Goal: Task Accomplishment & Management: Manage account settings

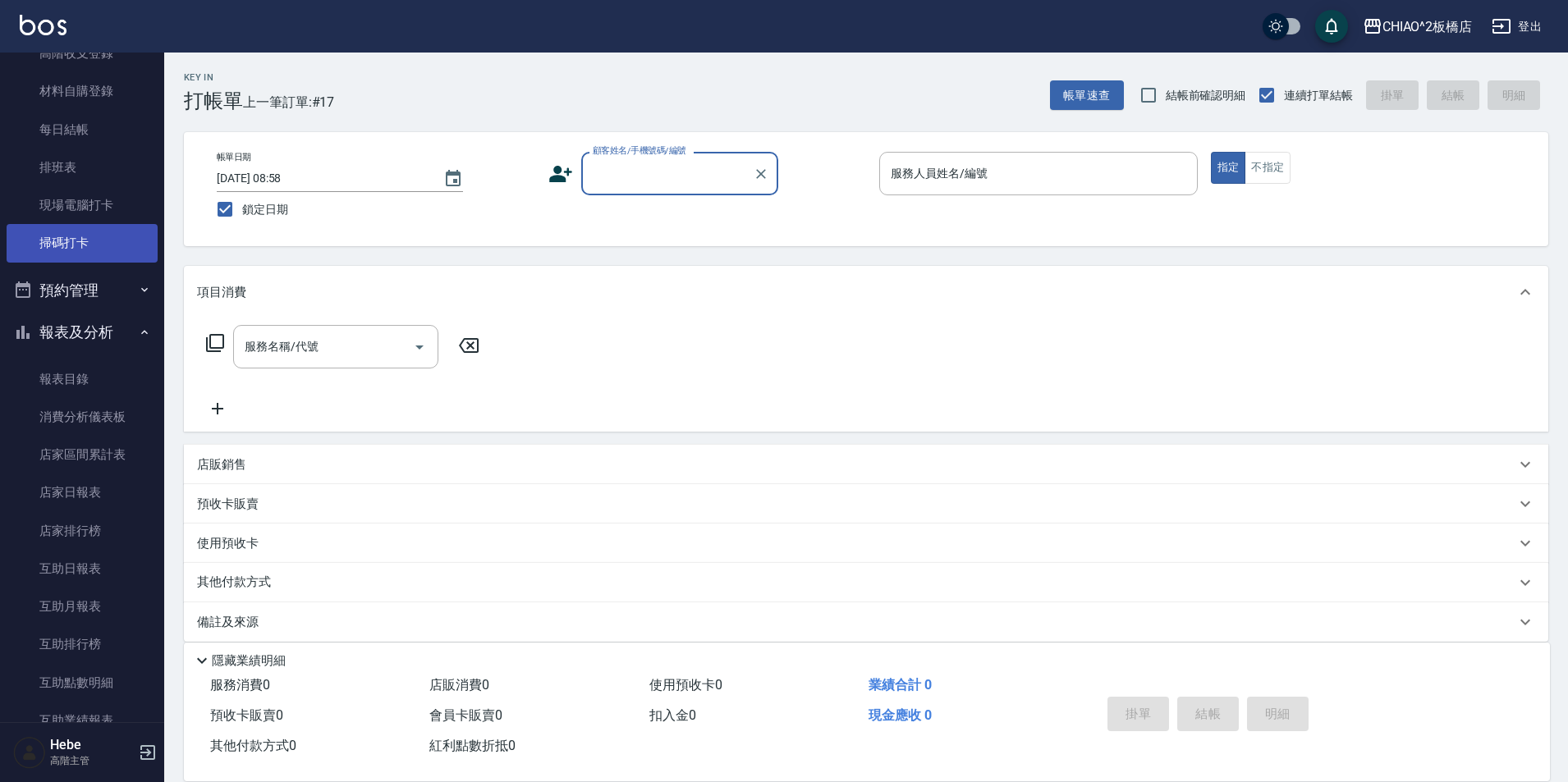
scroll to position [328, 0]
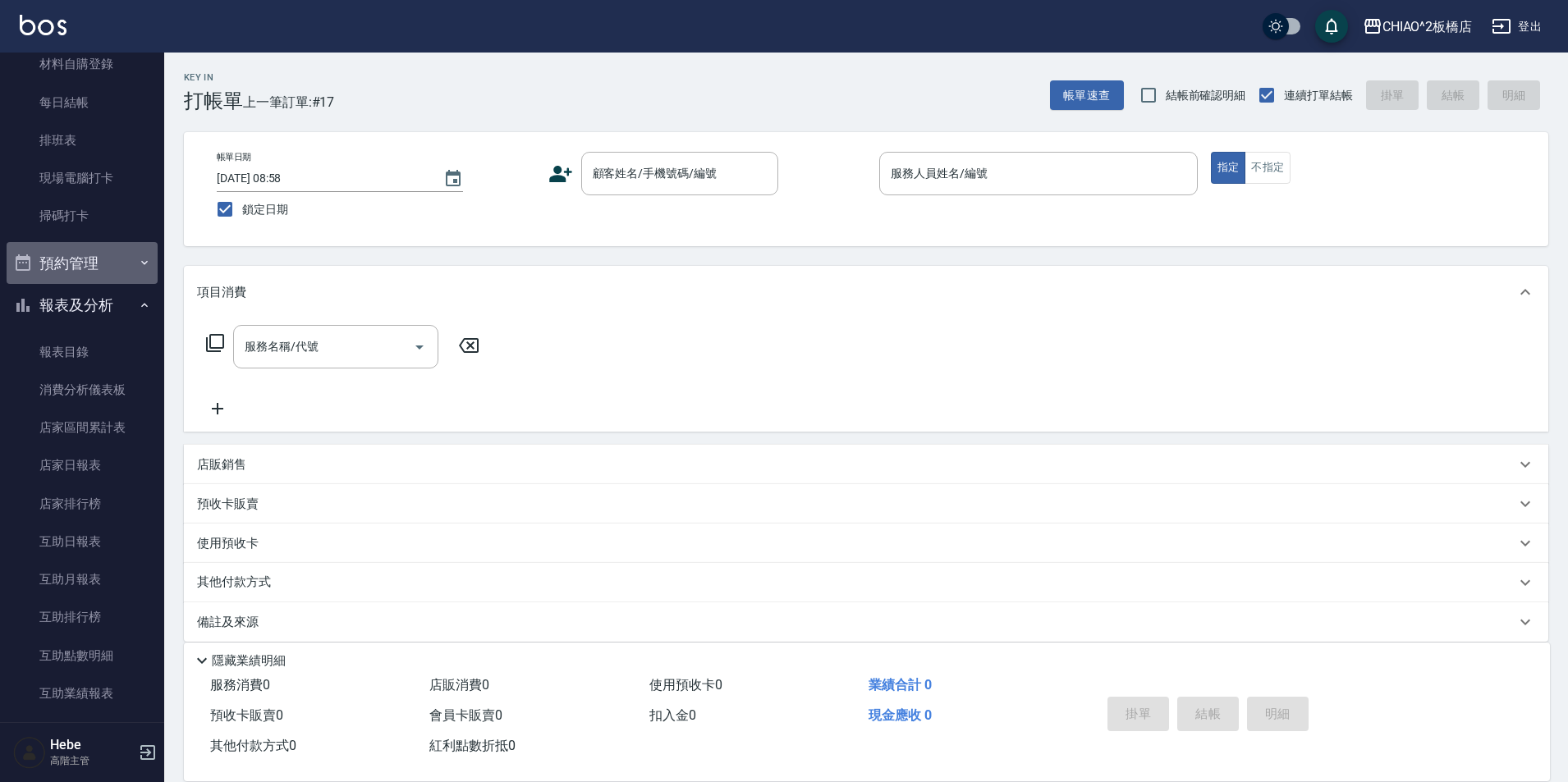
click at [106, 267] on button "預約管理" at bounding box center [82, 263] width 151 height 43
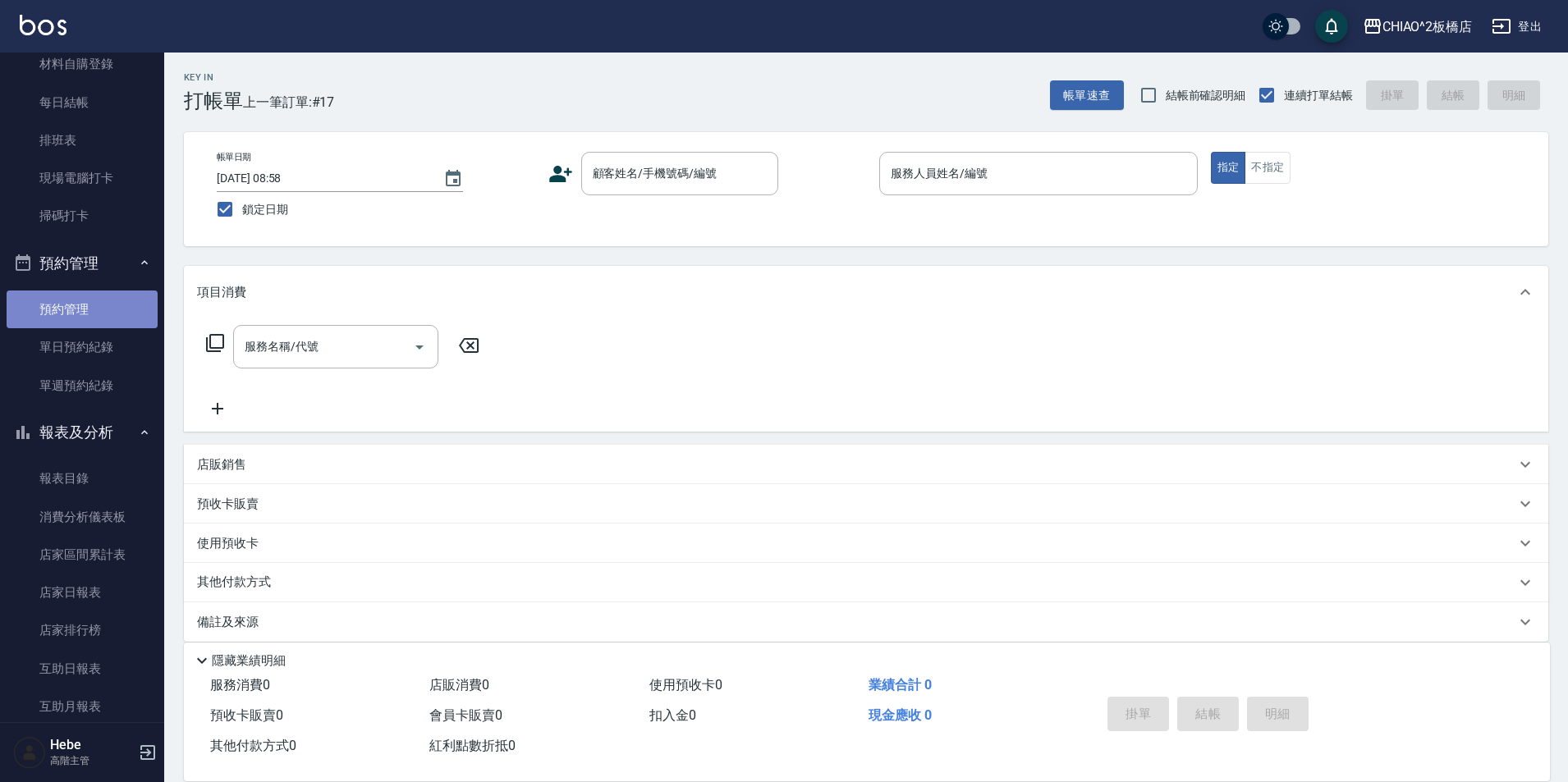
click at [106, 321] on link "預約管理" at bounding box center [82, 309] width 151 height 38
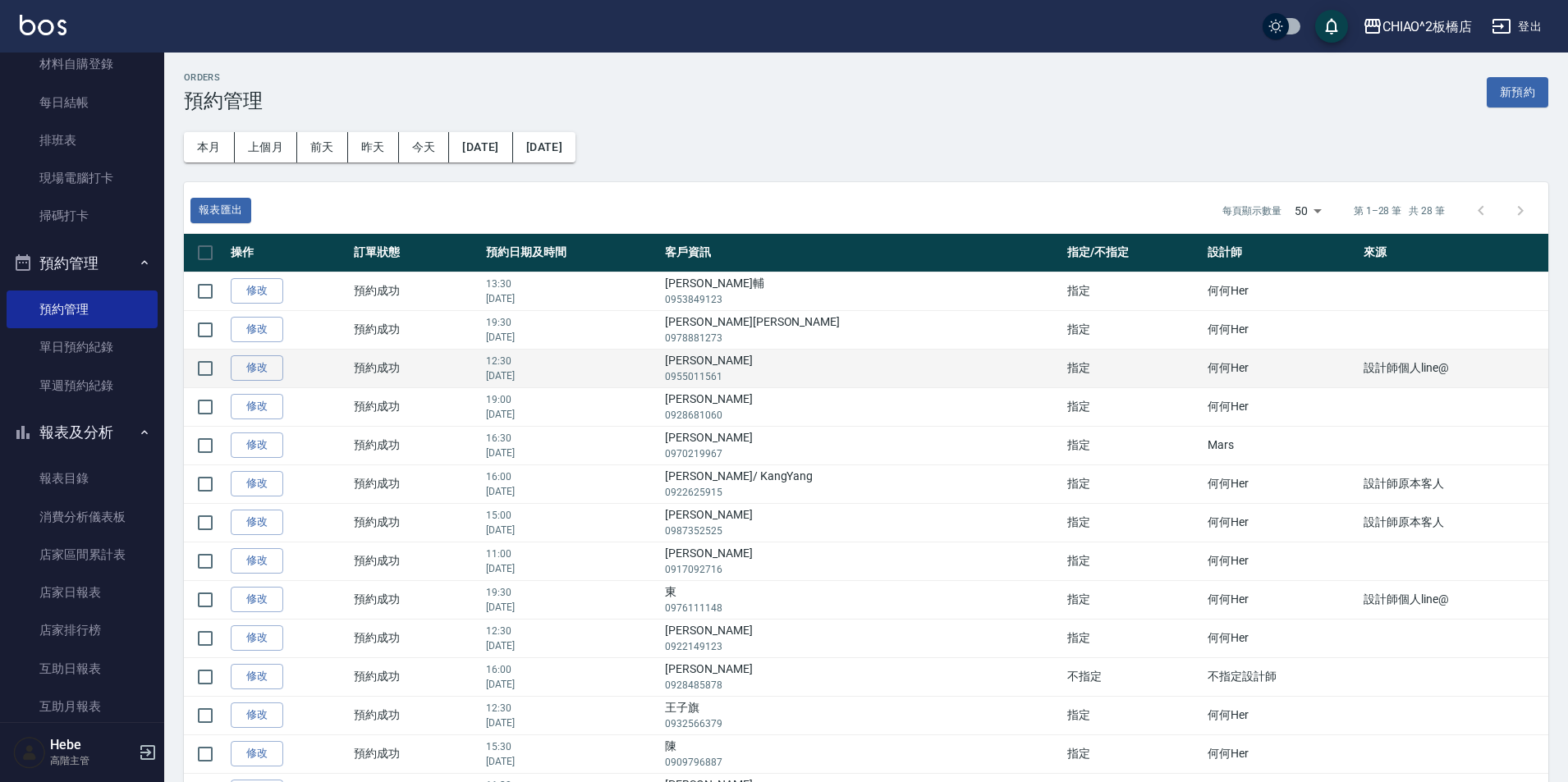
click at [657, 375] on p "[DATE]" at bounding box center [571, 375] width 171 height 15
click at [267, 376] on link "修改" at bounding box center [256, 368] width 52 height 25
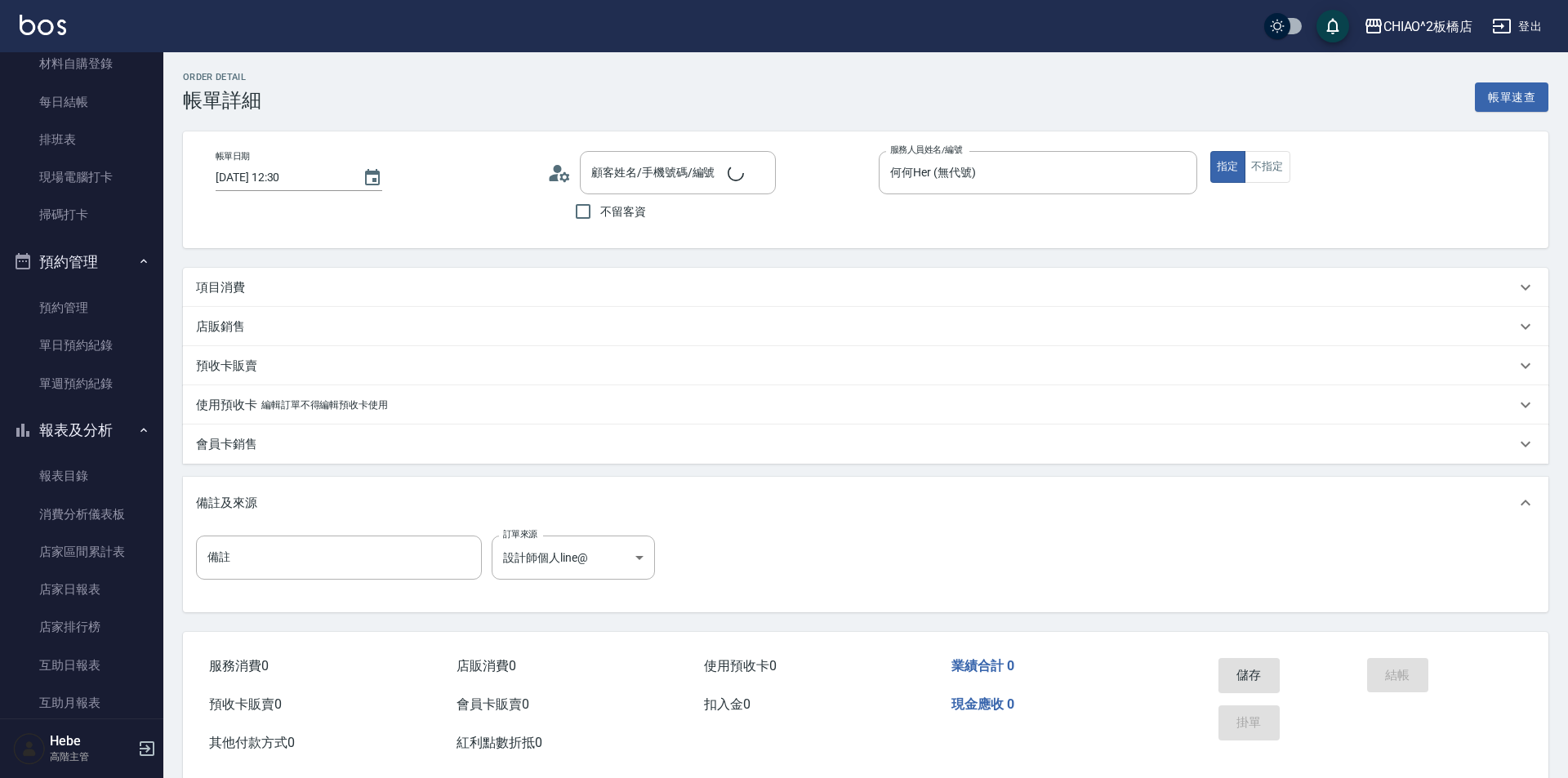
type input "[DATE] 12:30"
type input "何何Her (無代號)"
type input "設計師個人line@"
type input "[PERSON_NAME]/0955011561/null"
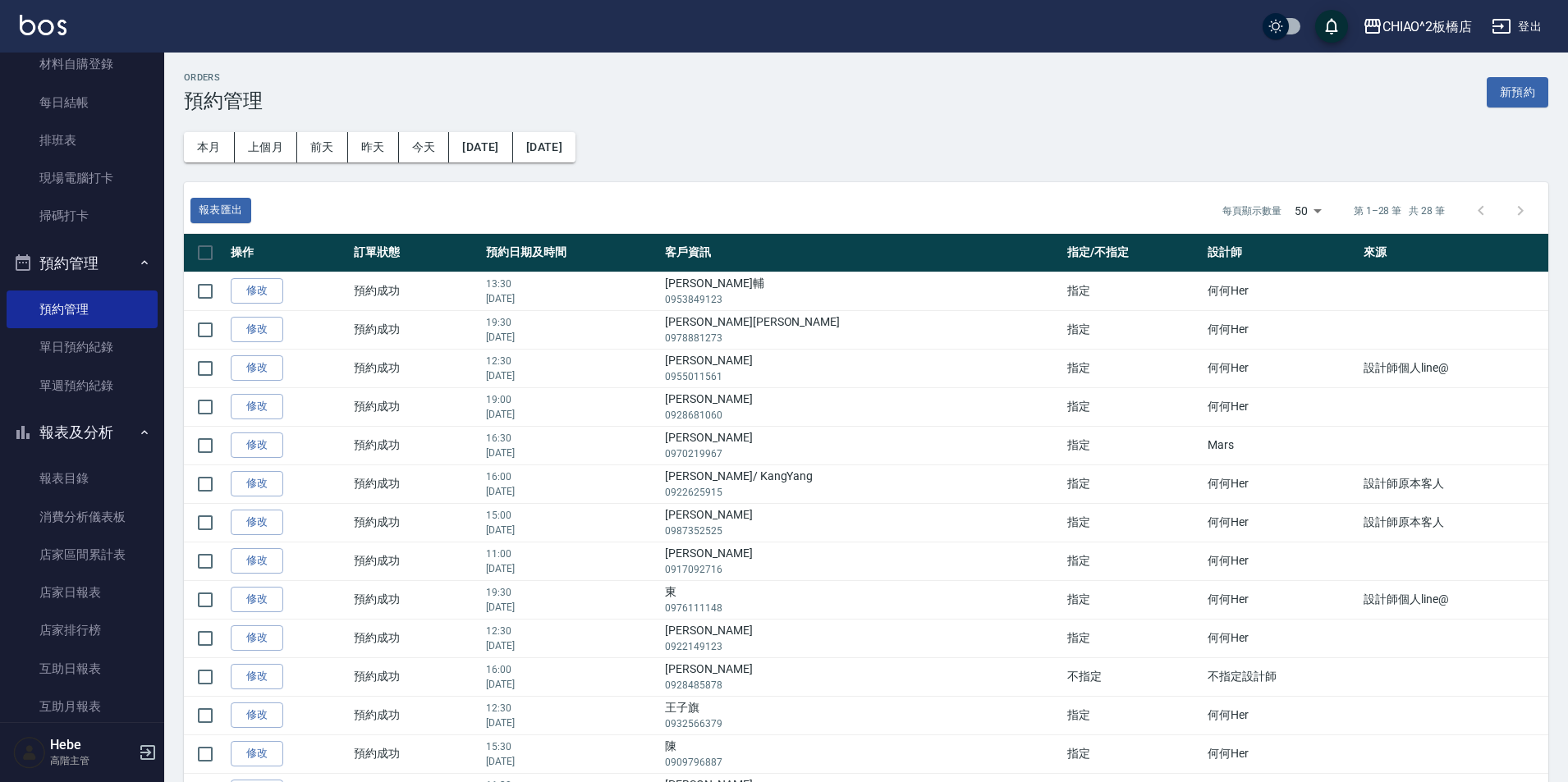
click at [1334, 28] on icon "save" at bounding box center [1331, 26] width 13 height 17
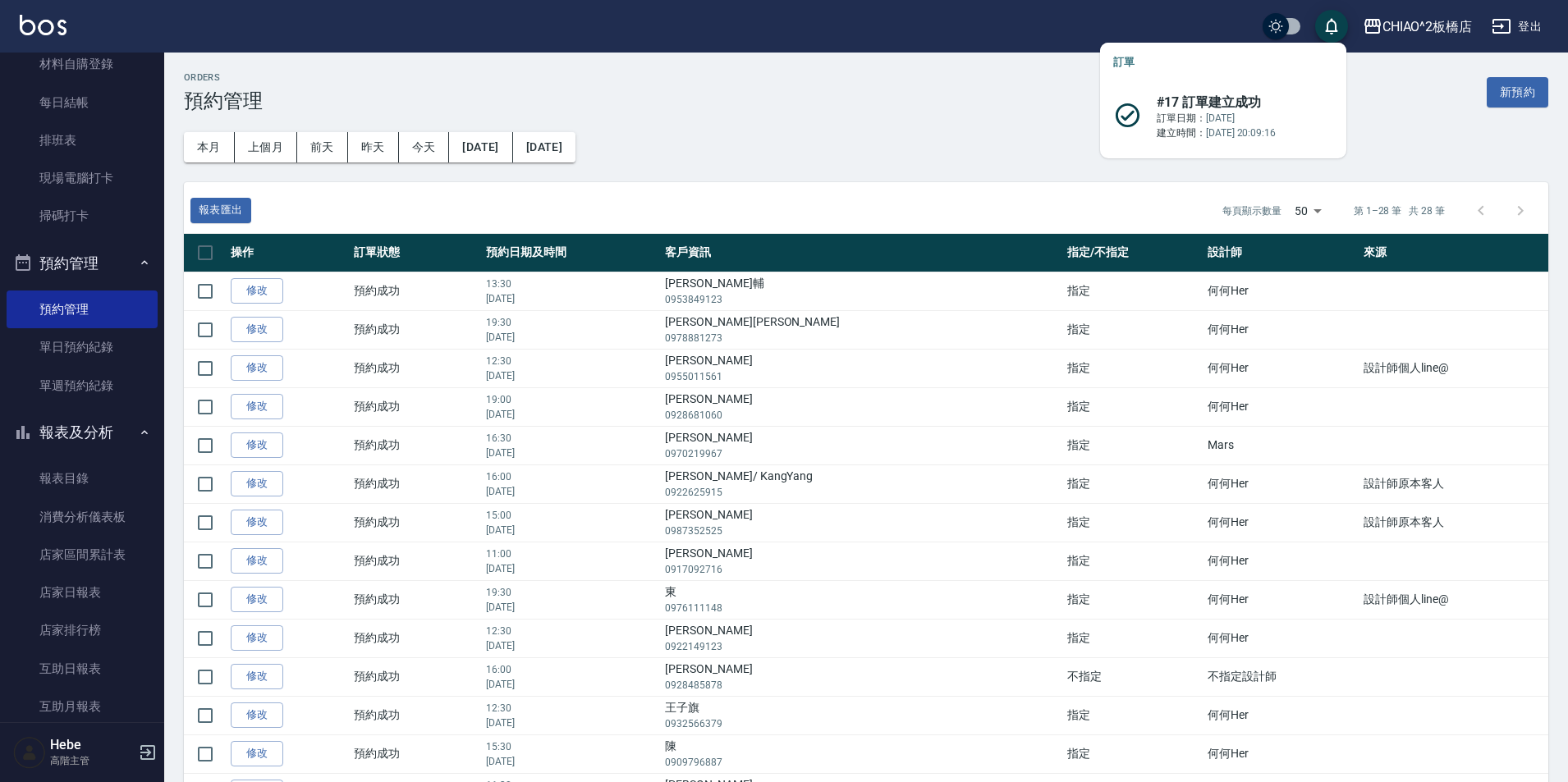
click at [1254, 141] on li "#17 訂單建立成功 訂單日期： [DATE] 建立時間： [DATE] 20:09:16" at bounding box center [1223, 118] width 247 height 70
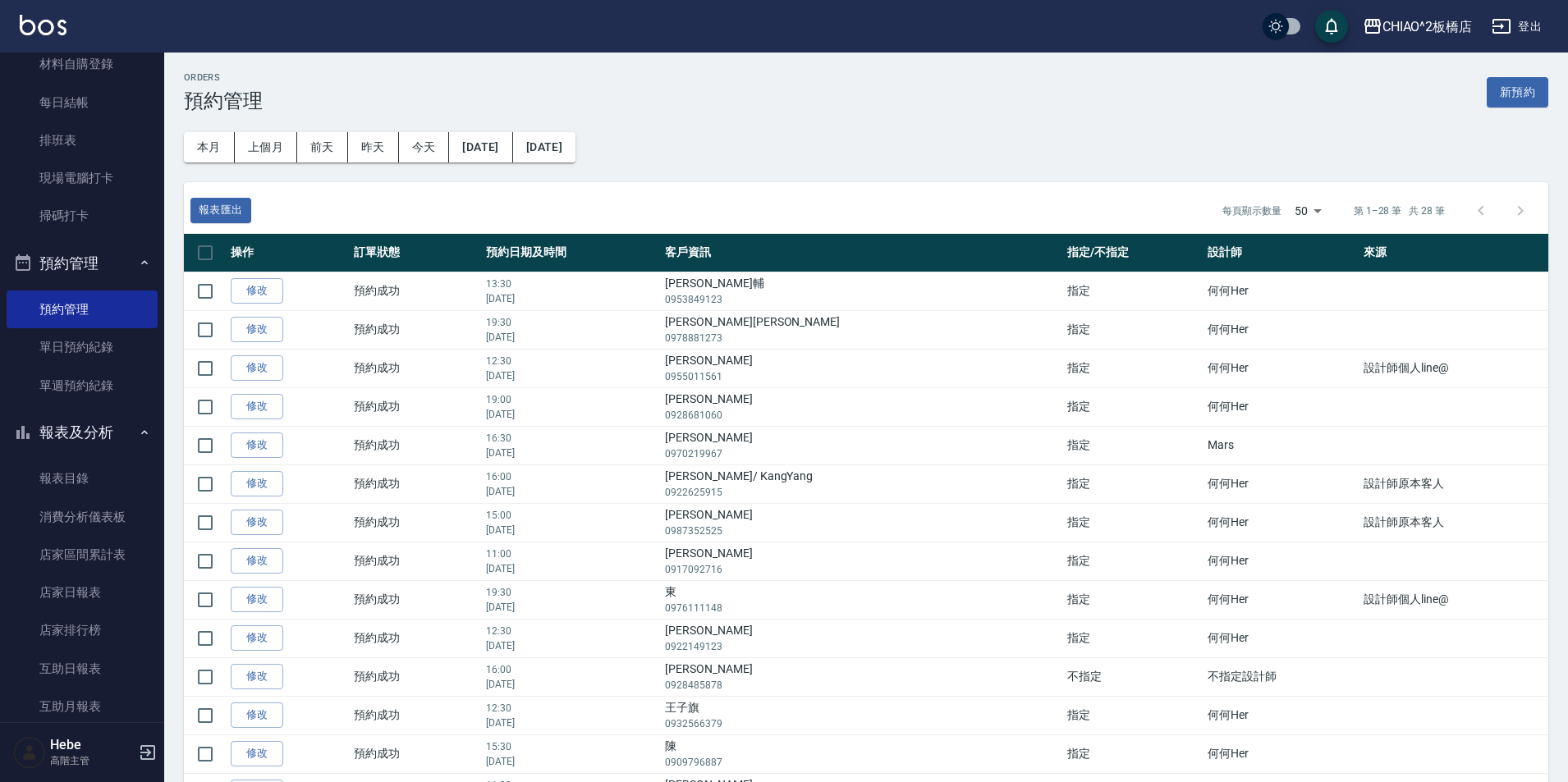
click at [1312, 257] on th "設計師" at bounding box center [1281, 254] width 156 height 39
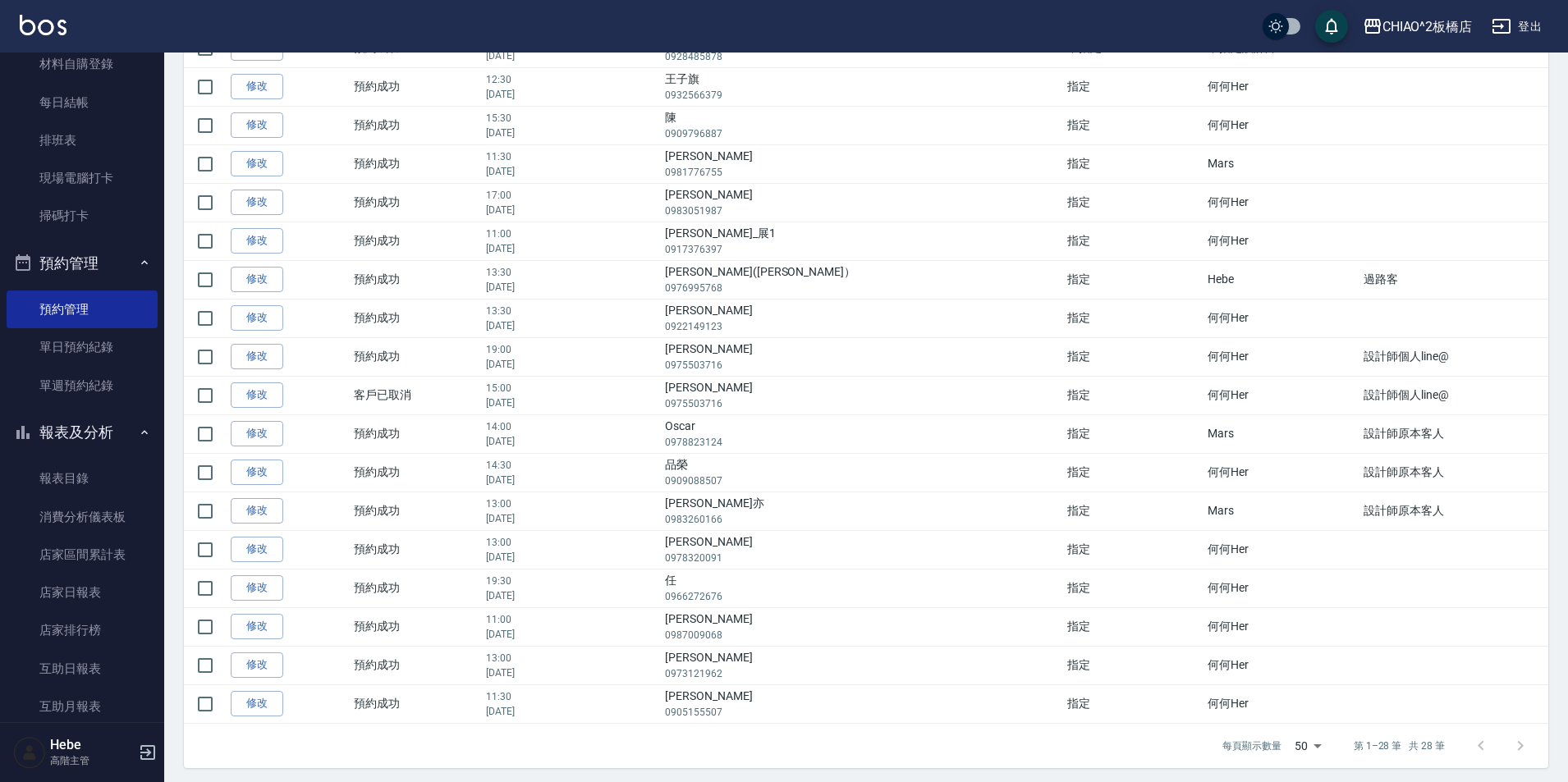
scroll to position [634, 0]
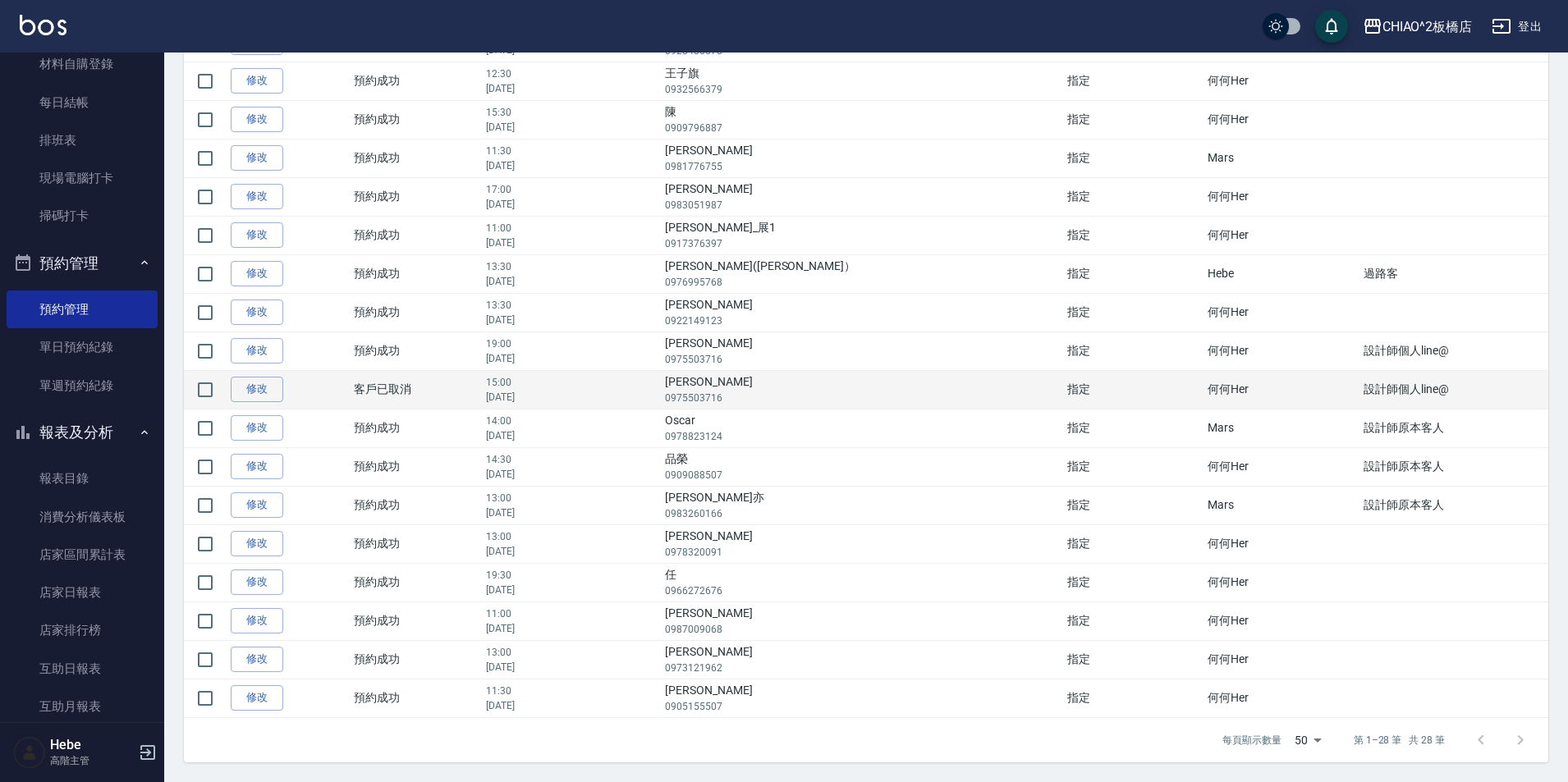
drag, startPoint x: 817, startPoint y: 385, endPoint x: 797, endPoint y: 398, distance: 23.9
click at [797, 398] on p "0975503716" at bounding box center [862, 397] width 393 height 15
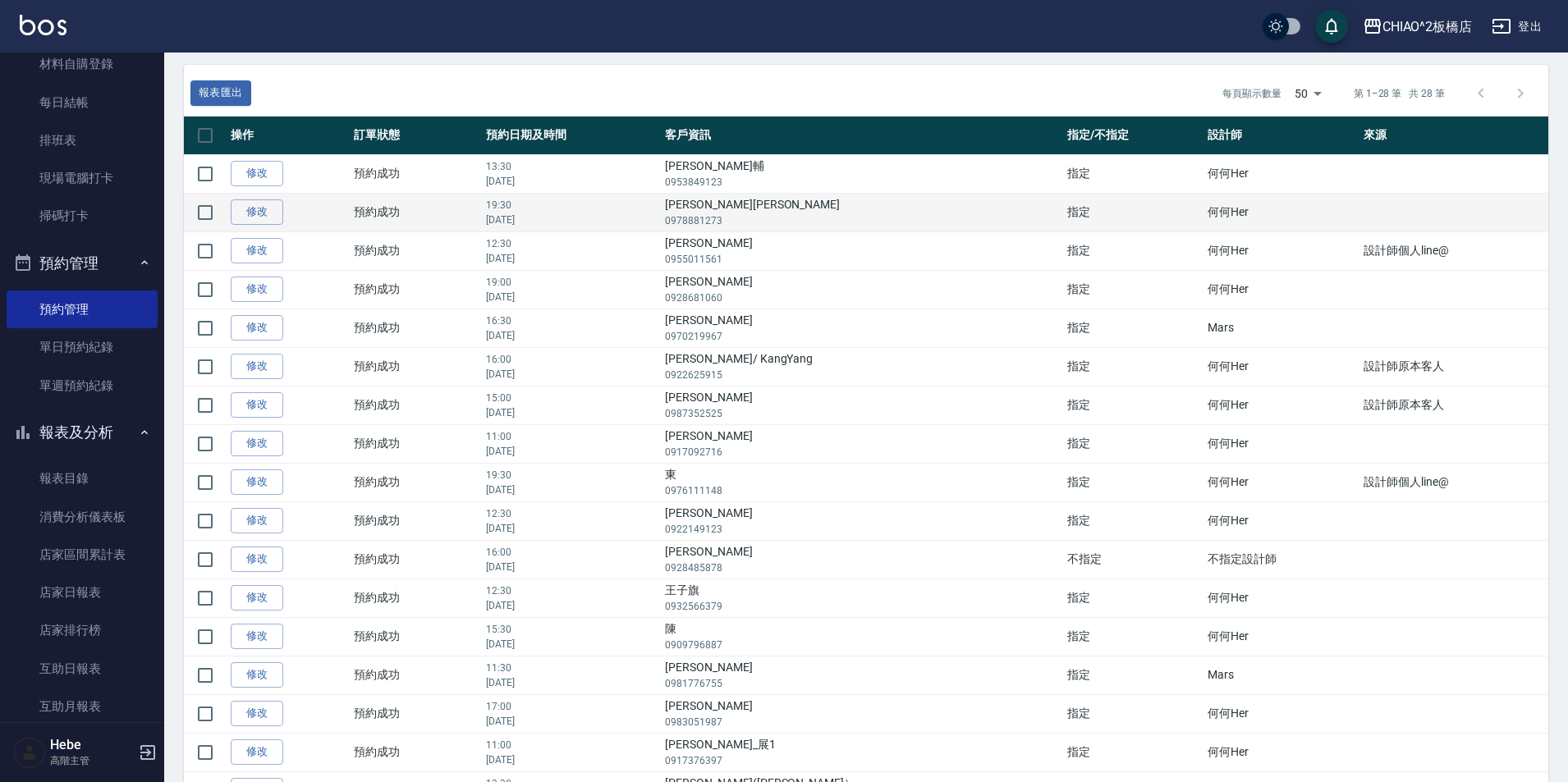
scroll to position [0, 0]
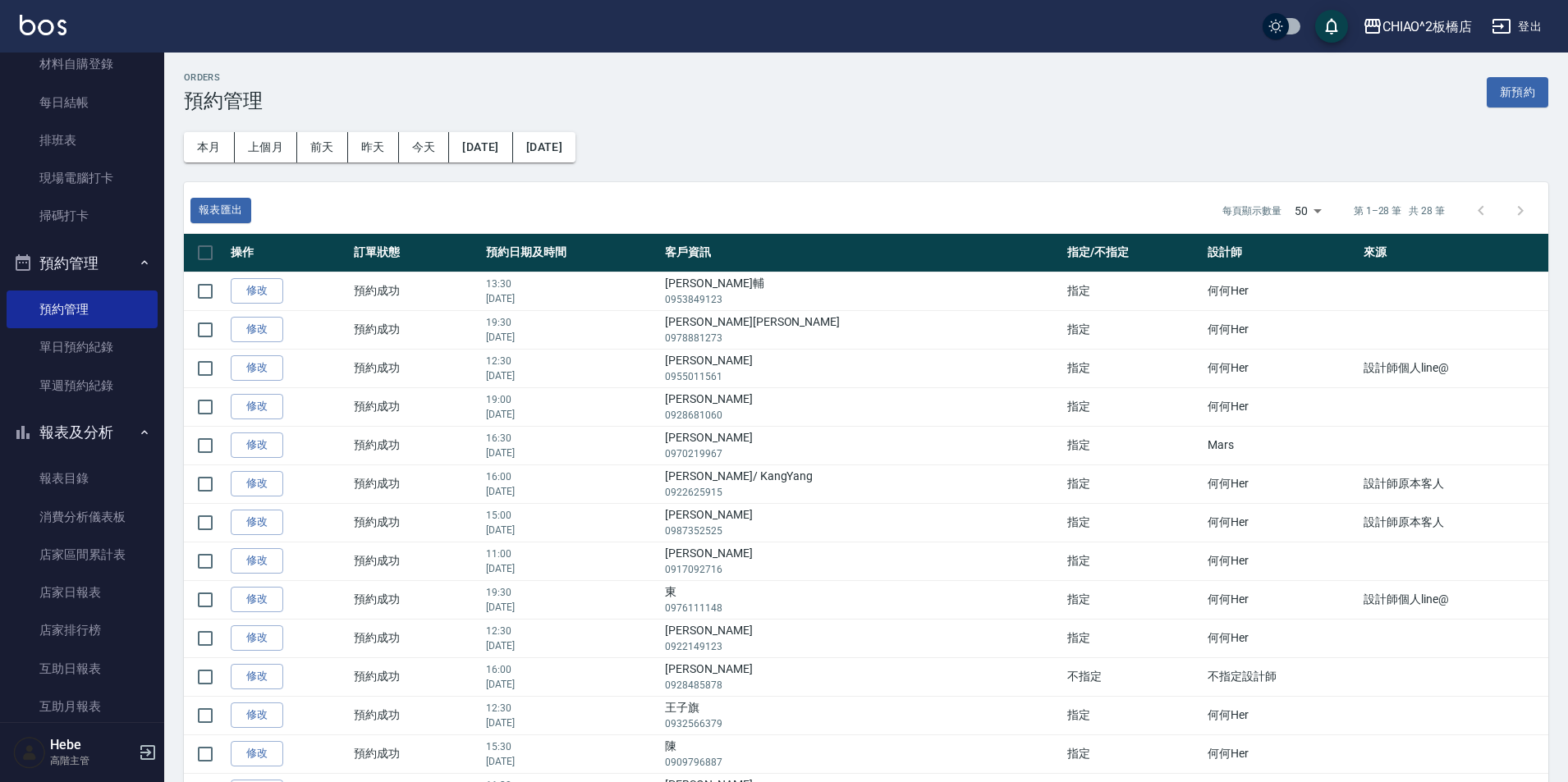
click at [1518, 209] on div at bounding box center [1500, 211] width 79 height 40
click at [84, 358] on link "單日預約紀錄" at bounding box center [82, 347] width 151 height 38
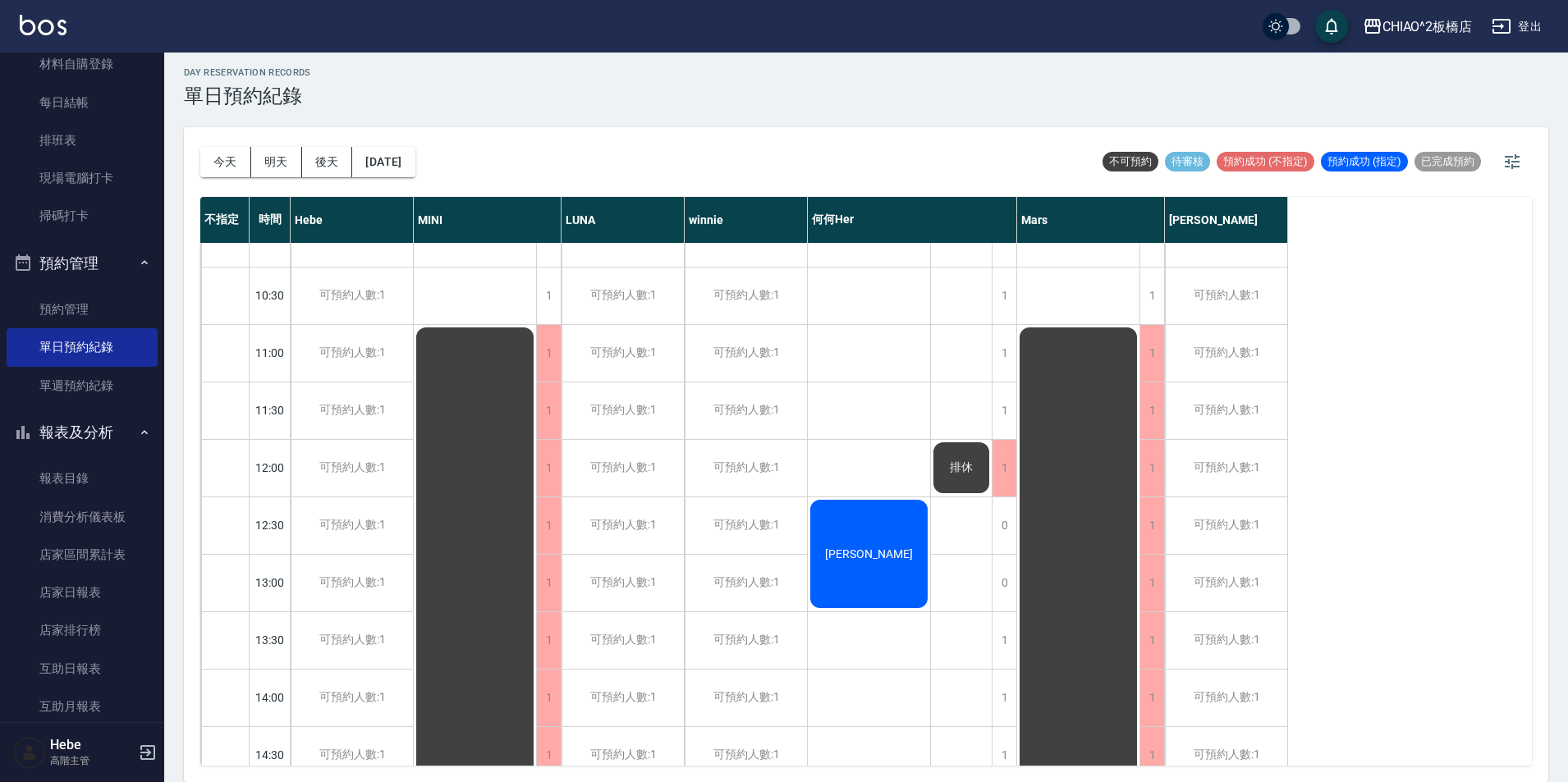
scroll to position [270, 0]
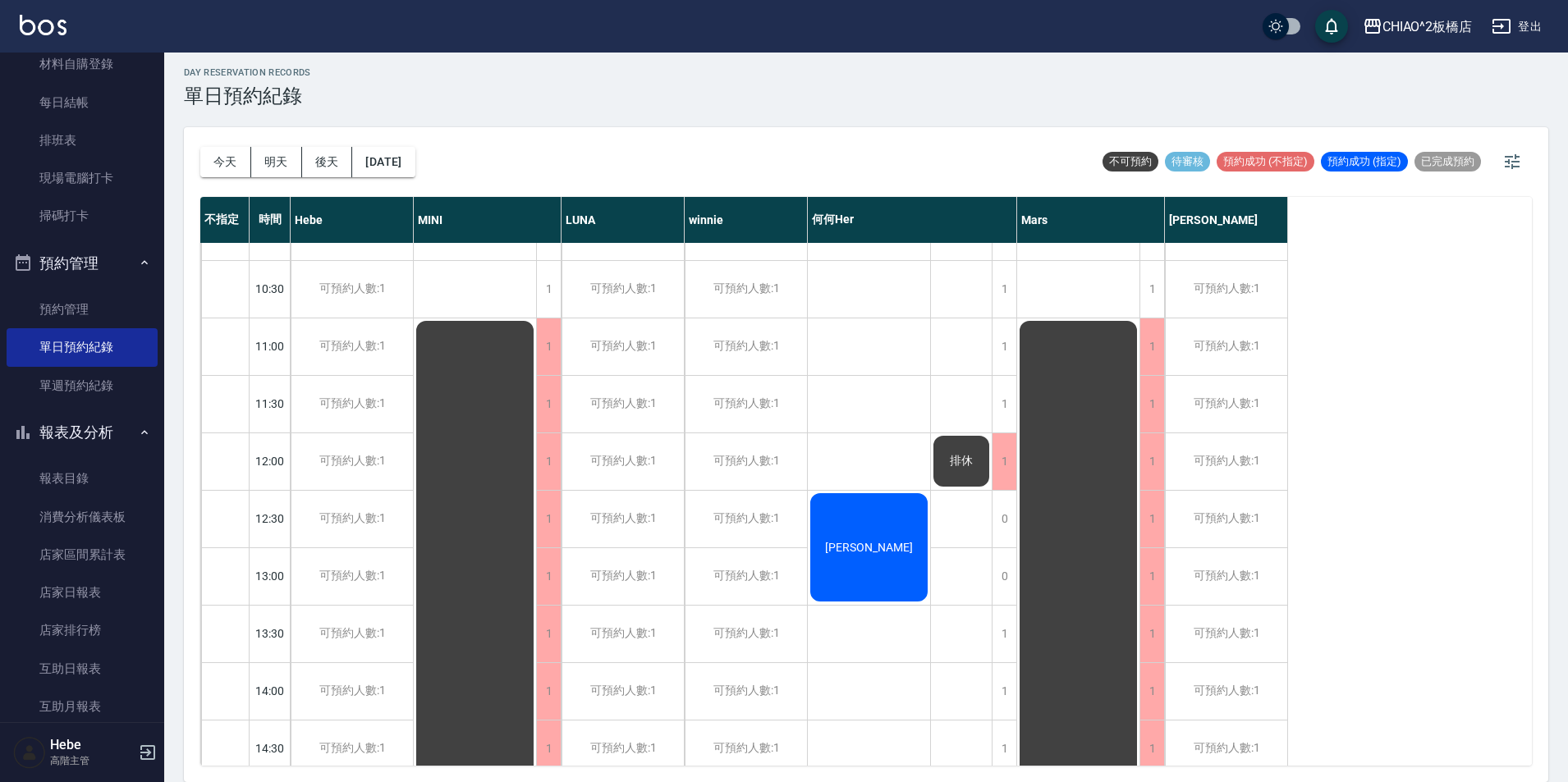
click at [1381, 172] on div "預約成功 (指定)" at bounding box center [1365, 161] width 87 height 19
drag, startPoint x: 1386, startPoint y: 165, endPoint x: 1409, endPoint y: 164, distance: 23.0
click at [1386, 165] on span "預約成功 (指定)" at bounding box center [1365, 161] width 87 height 15
drag, startPoint x: 1446, startPoint y: 164, endPoint x: 1506, endPoint y: 160, distance: 60.1
click at [1468, 163] on span "已完成預約" at bounding box center [1448, 161] width 66 height 15
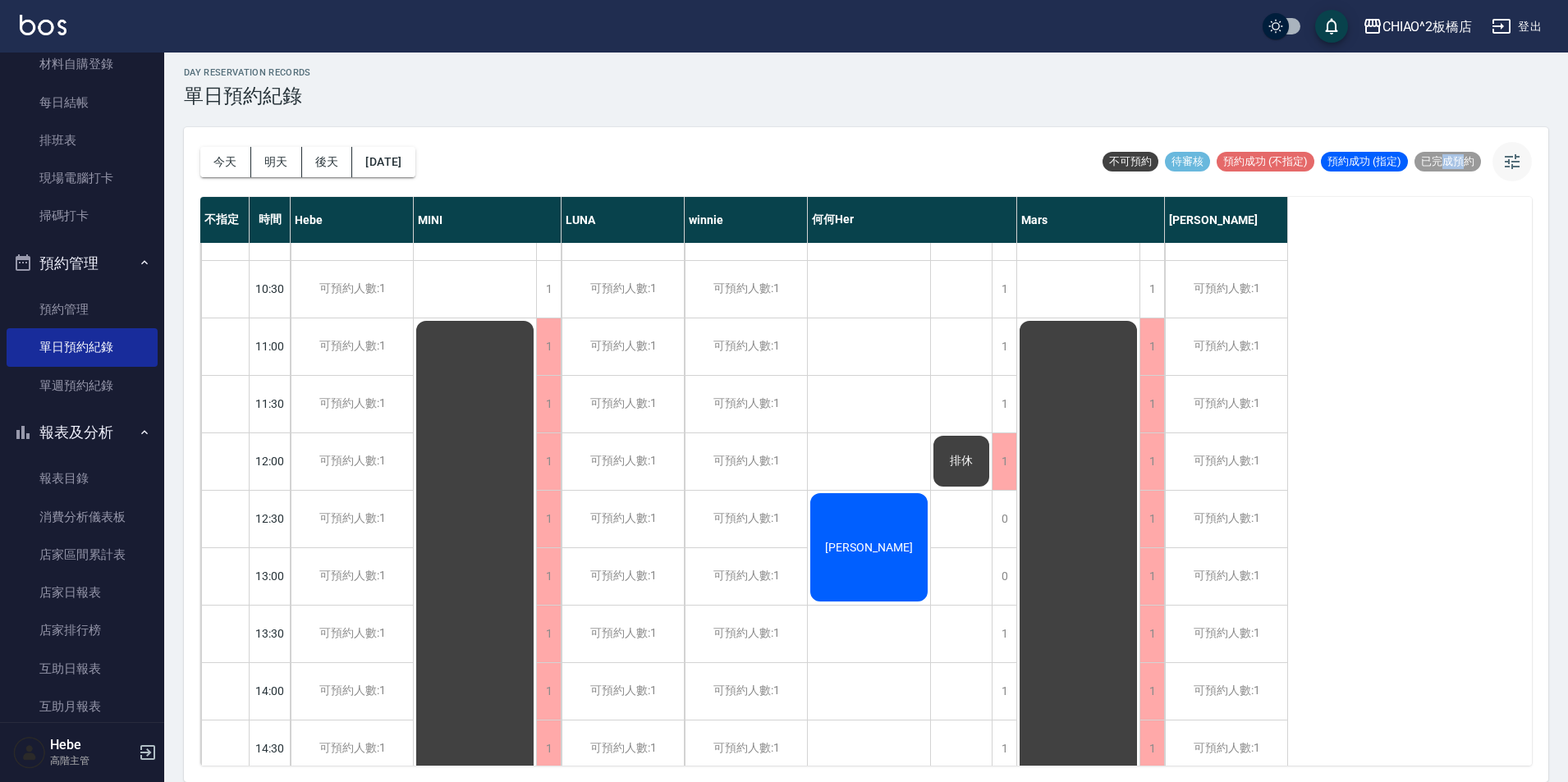
click at [1506, 160] on icon "button" at bounding box center [1513, 161] width 19 height 19
click at [1510, 161] on icon "button" at bounding box center [1512, 161] width 15 height 15
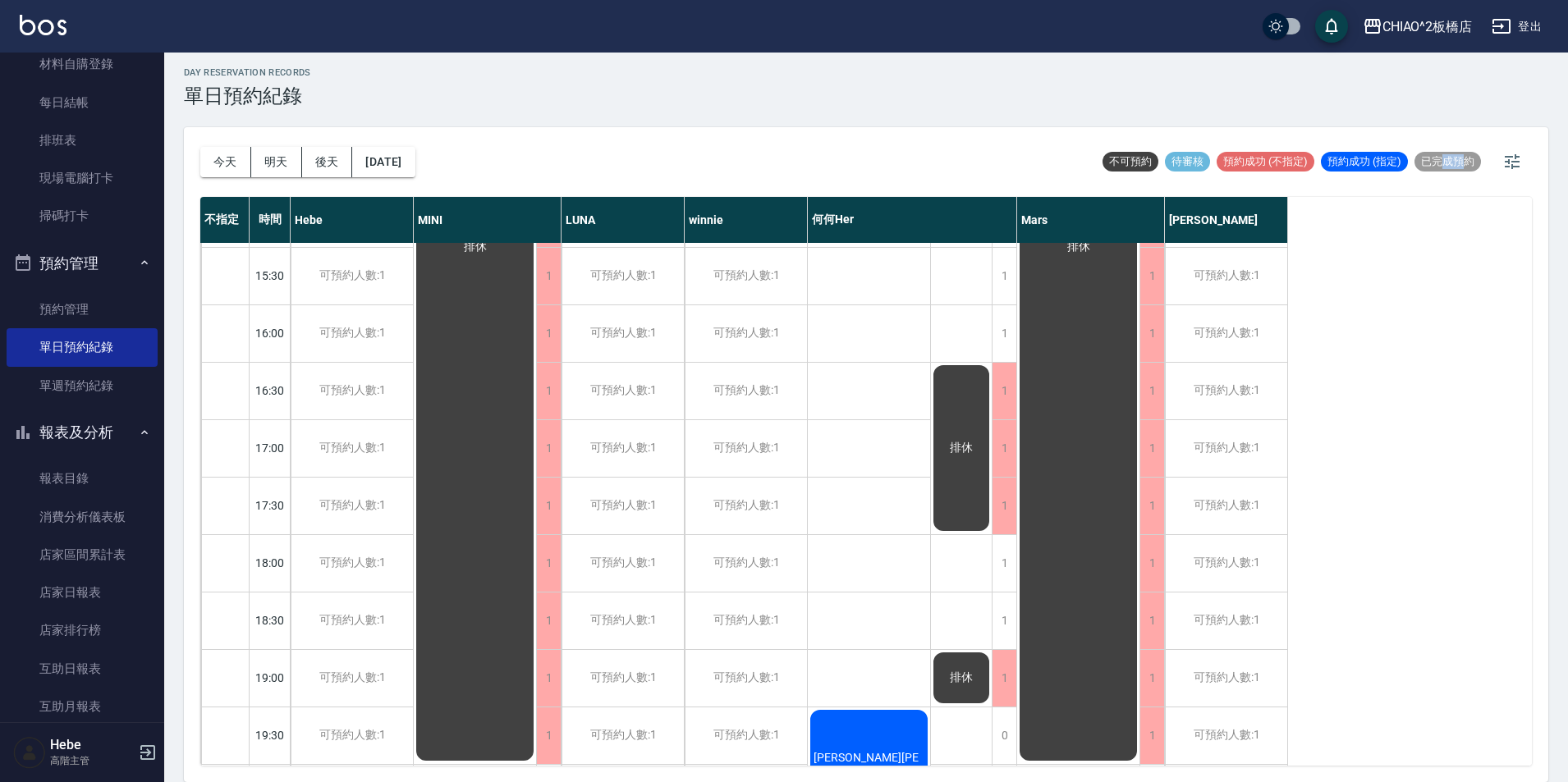
scroll to position [927, 0]
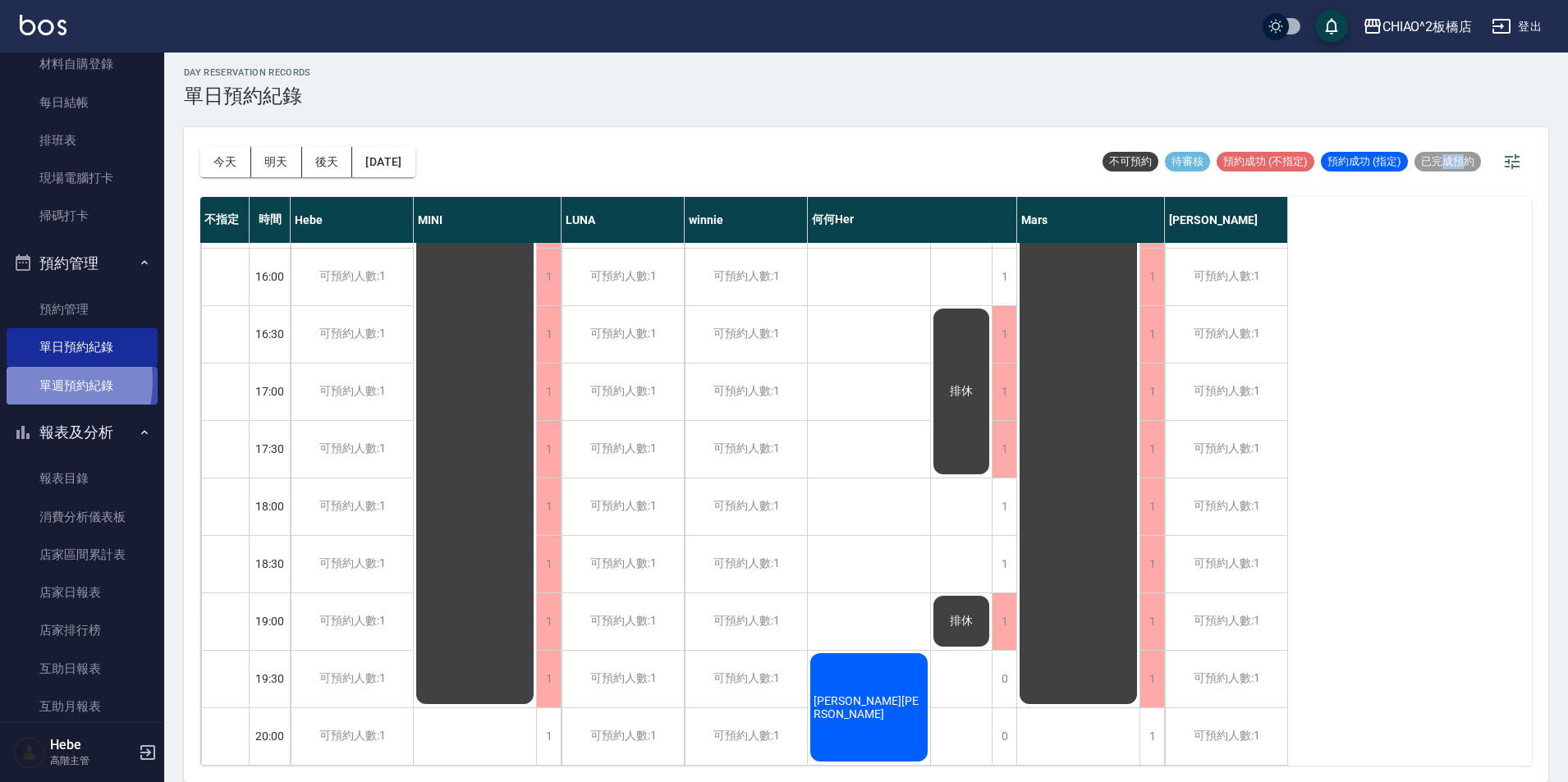
click at [29, 381] on link "單週預約紀錄" at bounding box center [82, 386] width 151 height 38
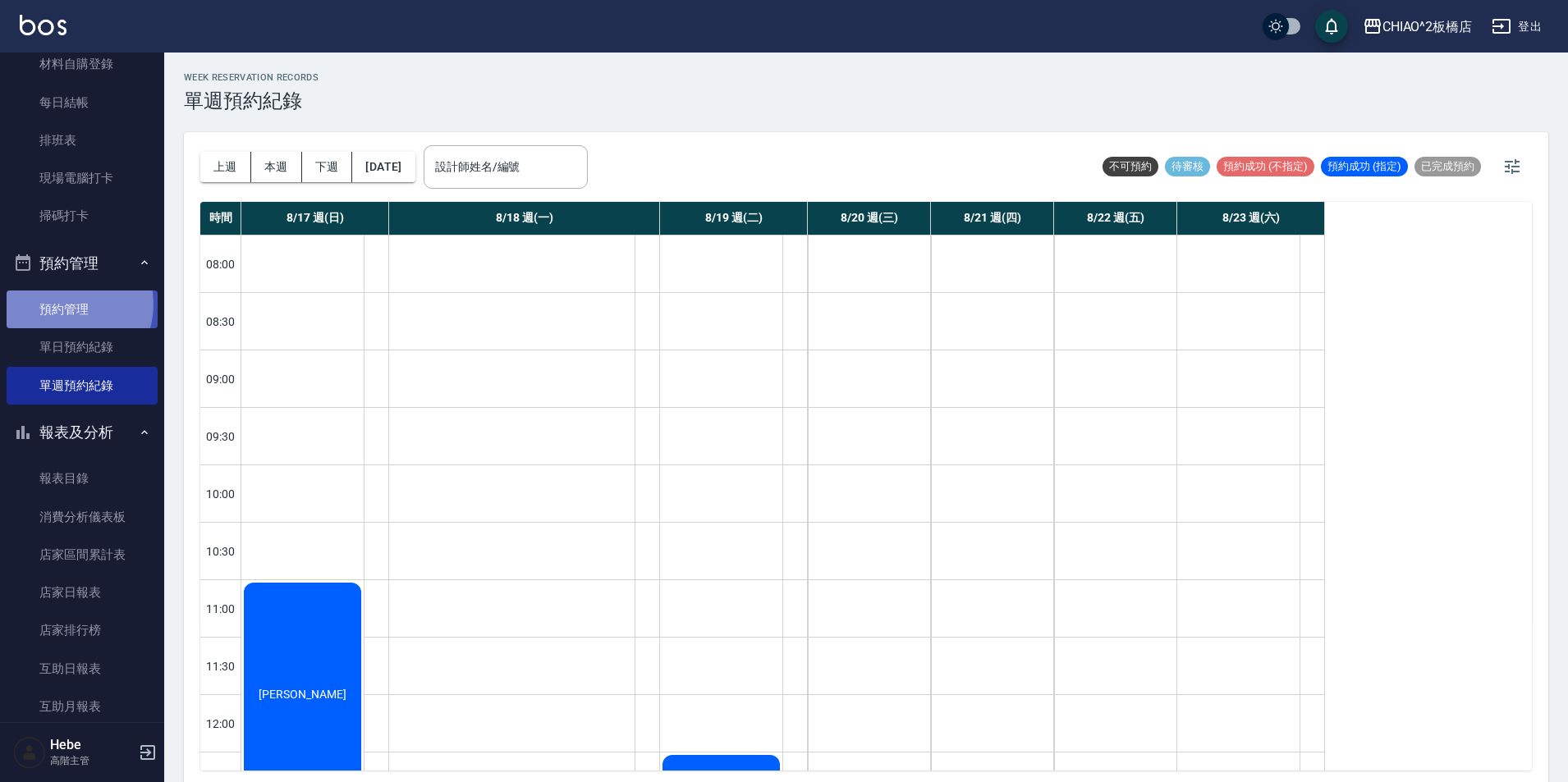
click at [66, 305] on link "預約管理" at bounding box center [82, 309] width 151 height 38
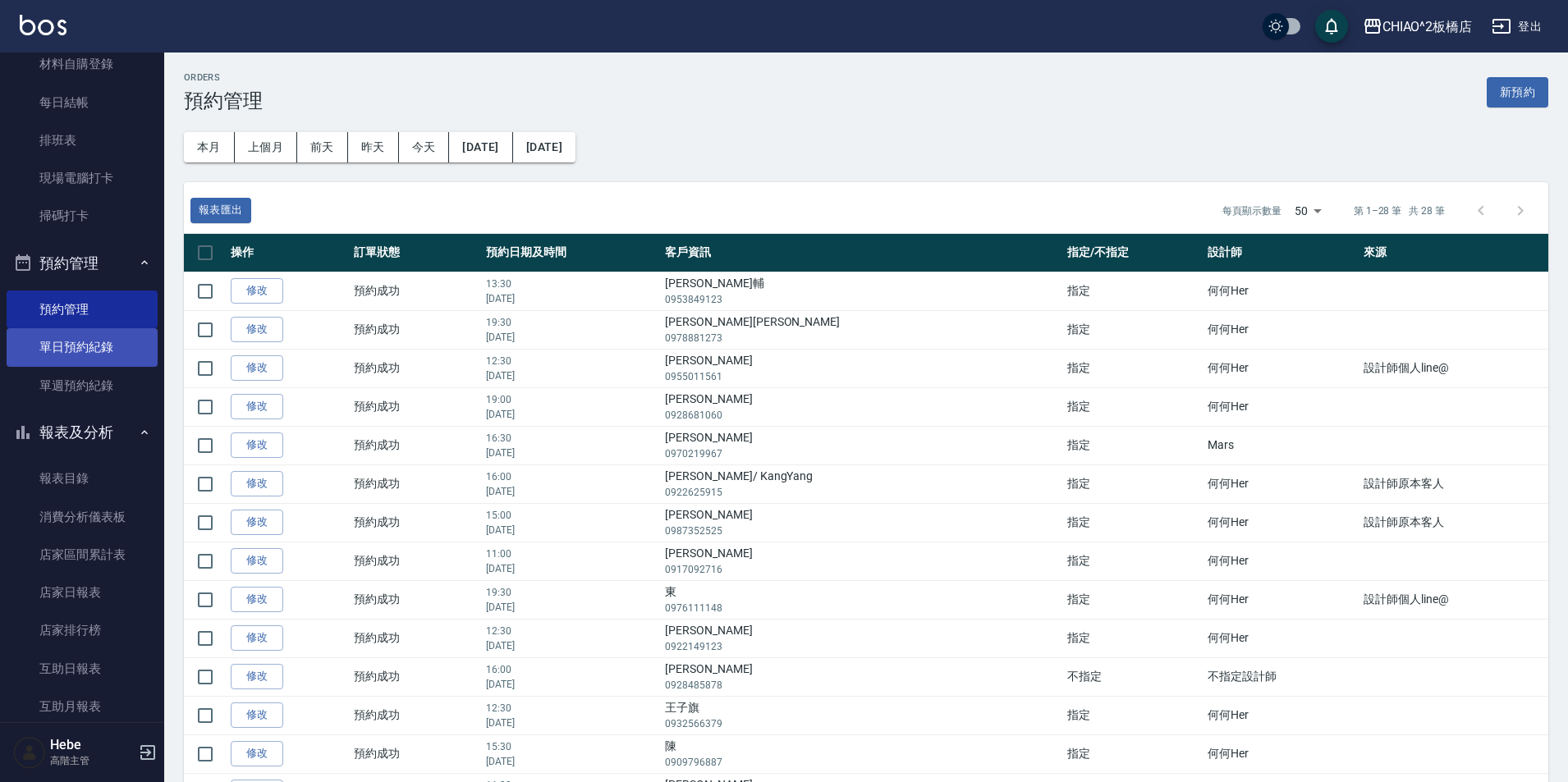
click at [74, 336] on link "單日預約紀錄" at bounding box center [82, 347] width 151 height 38
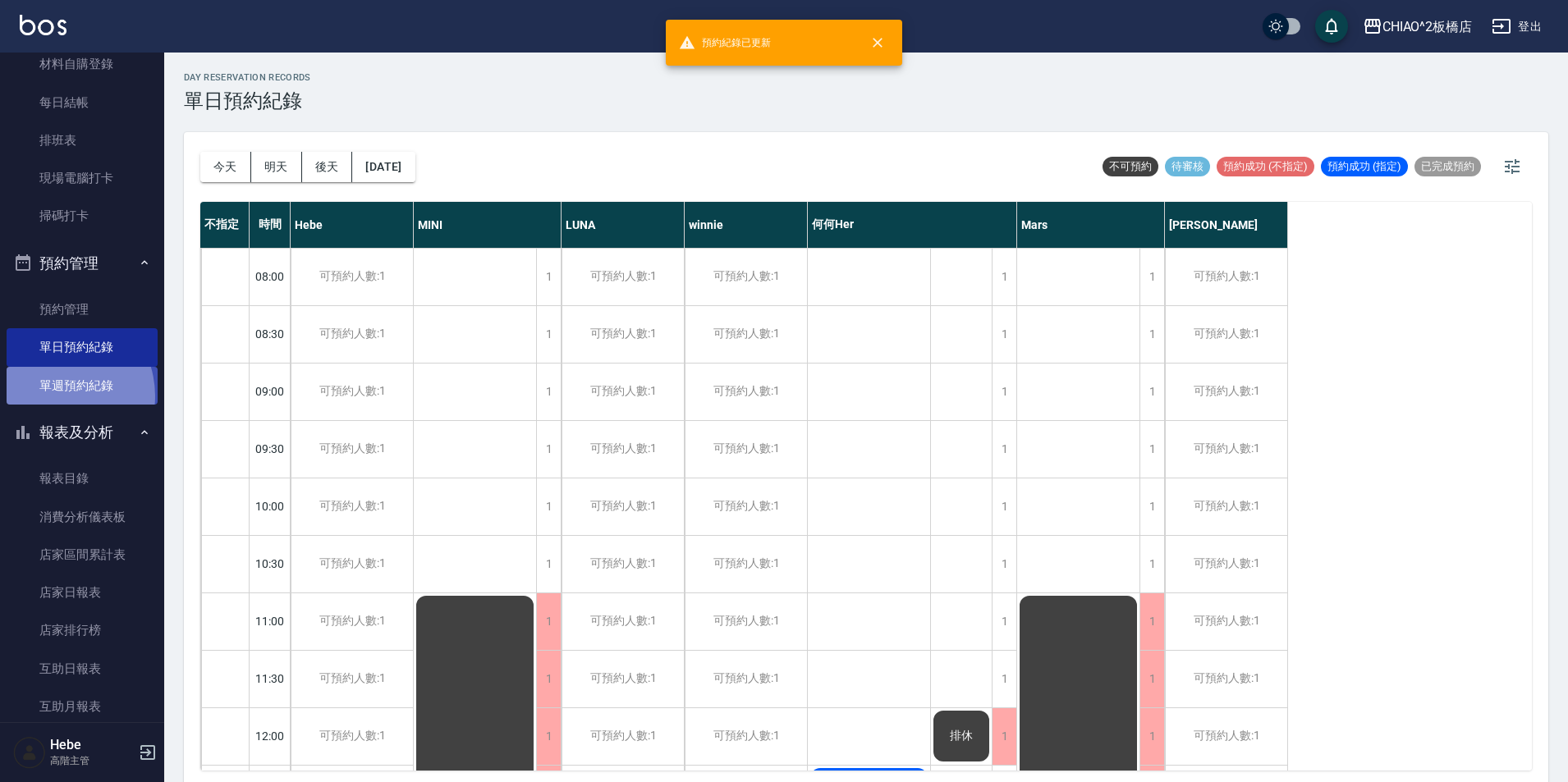
click at [53, 395] on link "單週預約紀錄" at bounding box center [82, 386] width 151 height 38
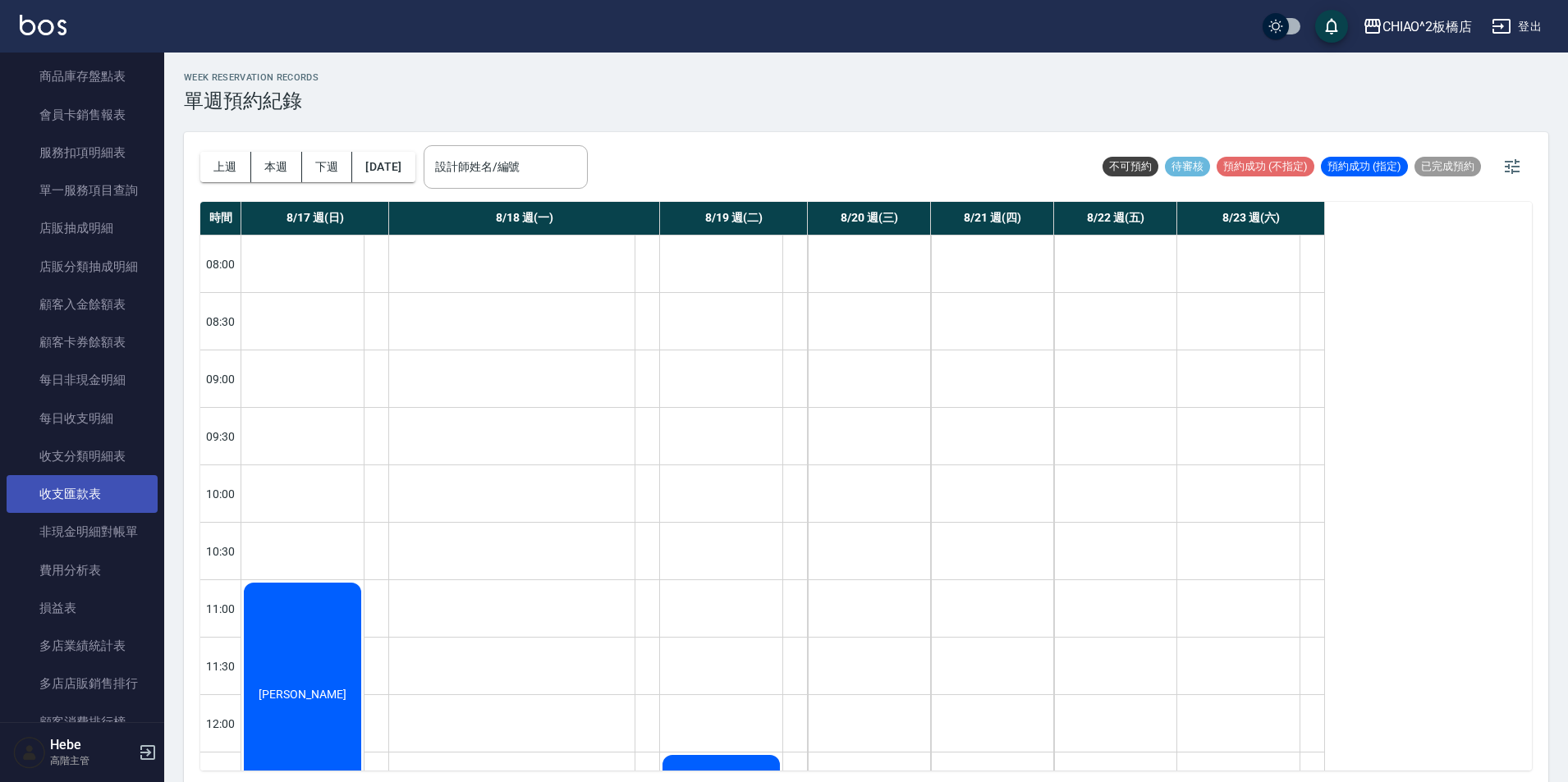
scroll to position [1937, 0]
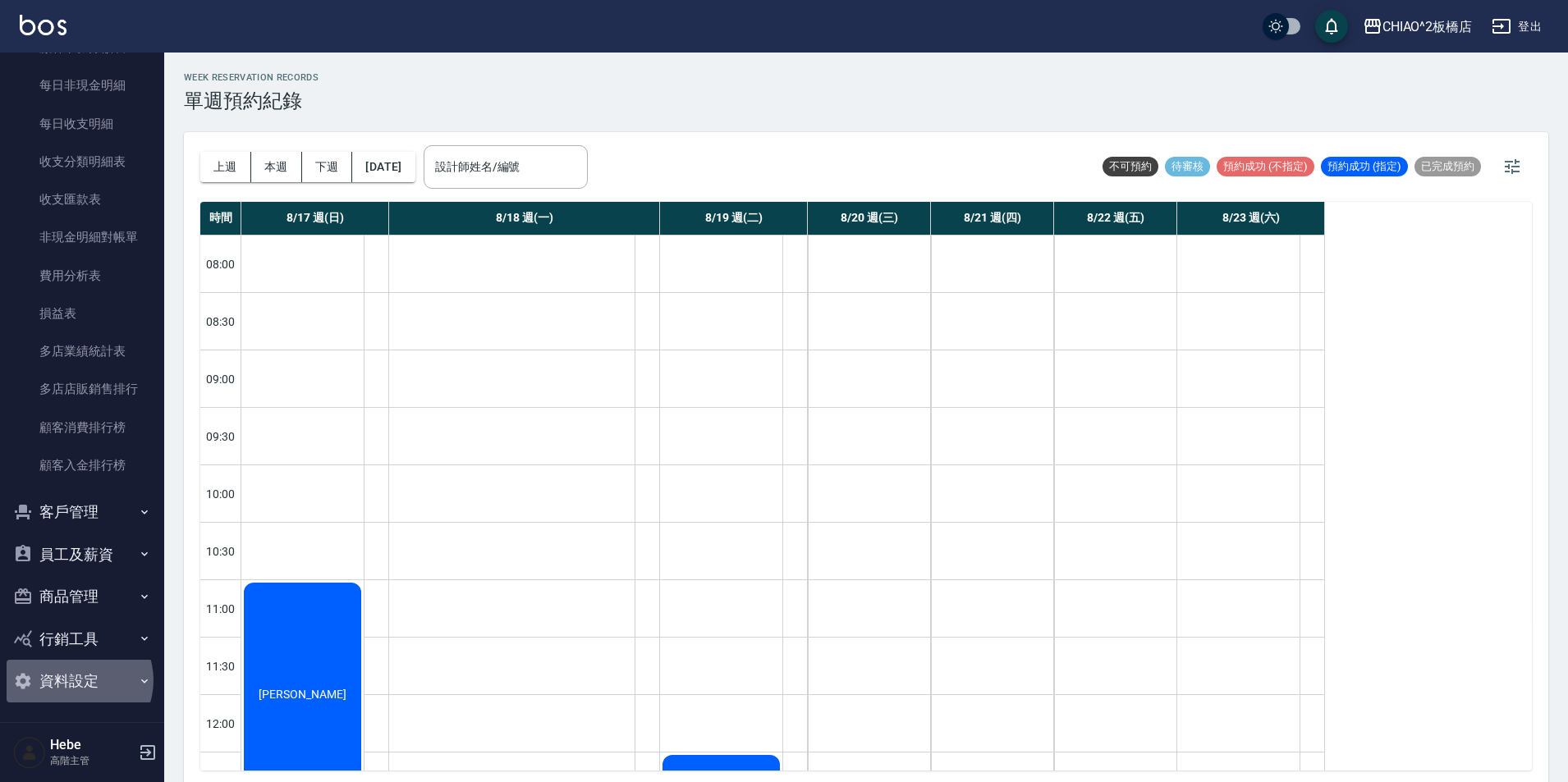
click at [76, 681] on button "資料設定" at bounding box center [82, 681] width 151 height 43
click at [51, 692] on button "資料設定" at bounding box center [82, 681] width 151 height 43
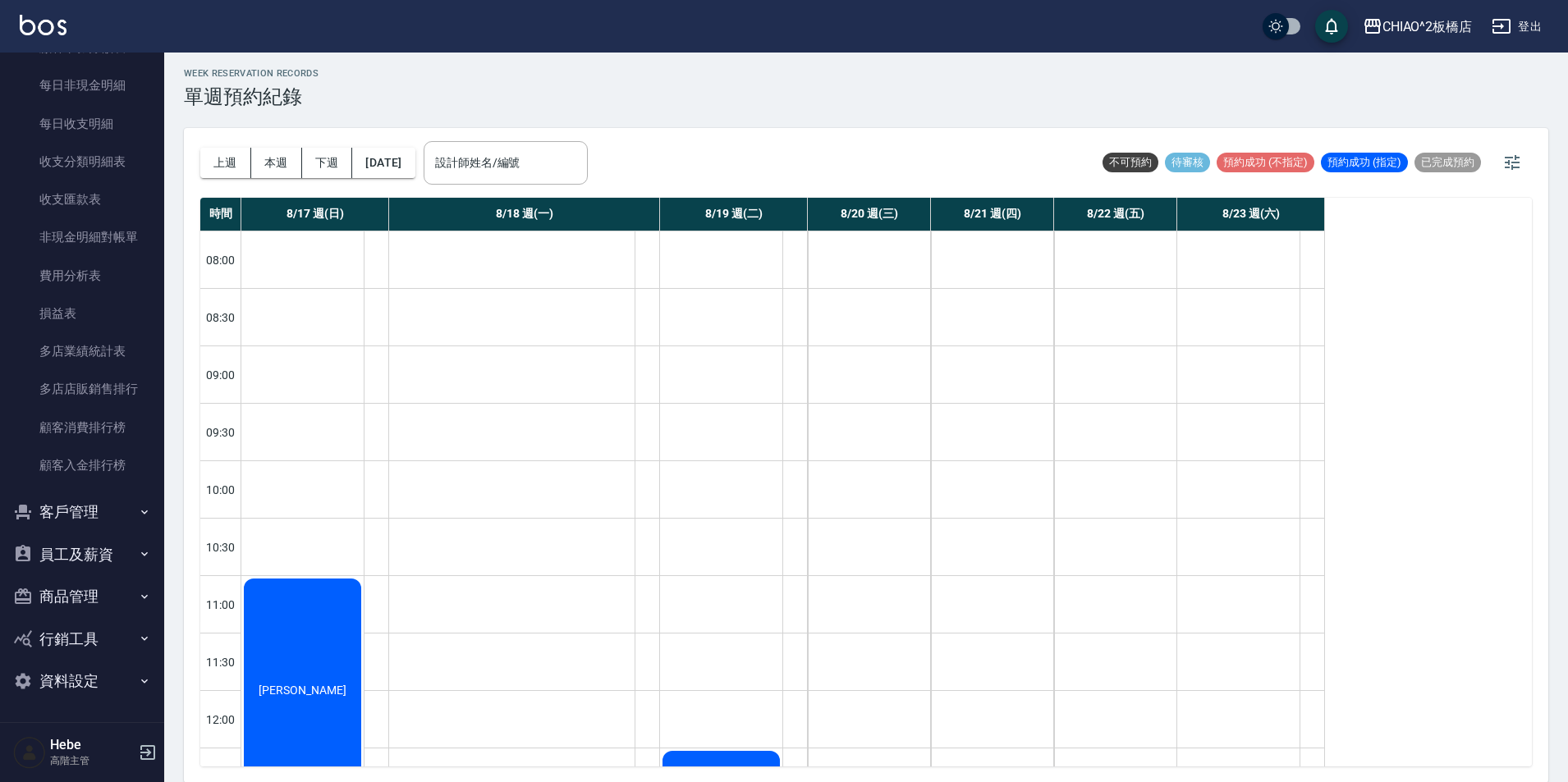
scroll to position [5, 0]
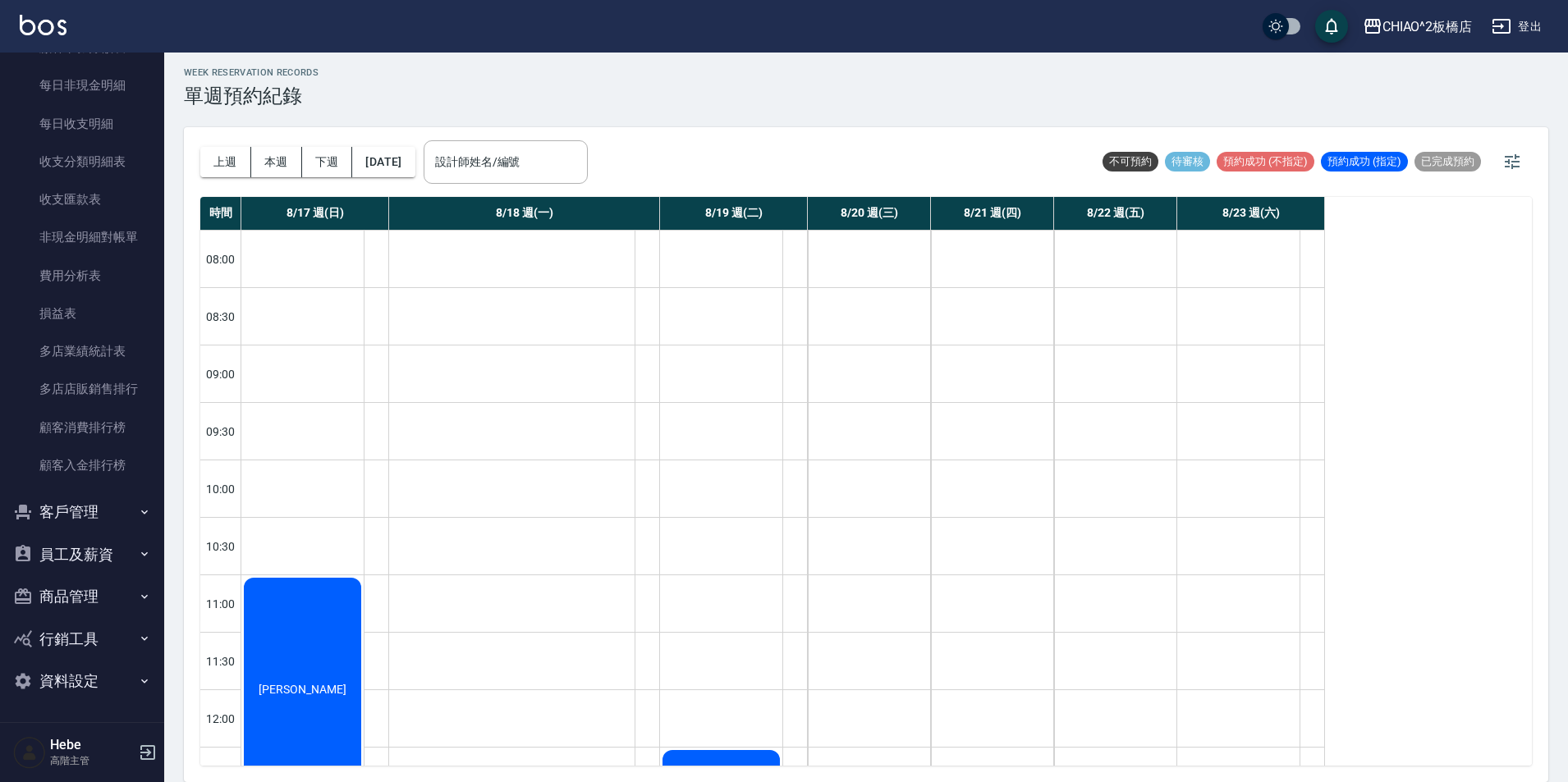
click at [69, 639] on button "行銷工具" at bounding box center [82, 639] width 151 height 43
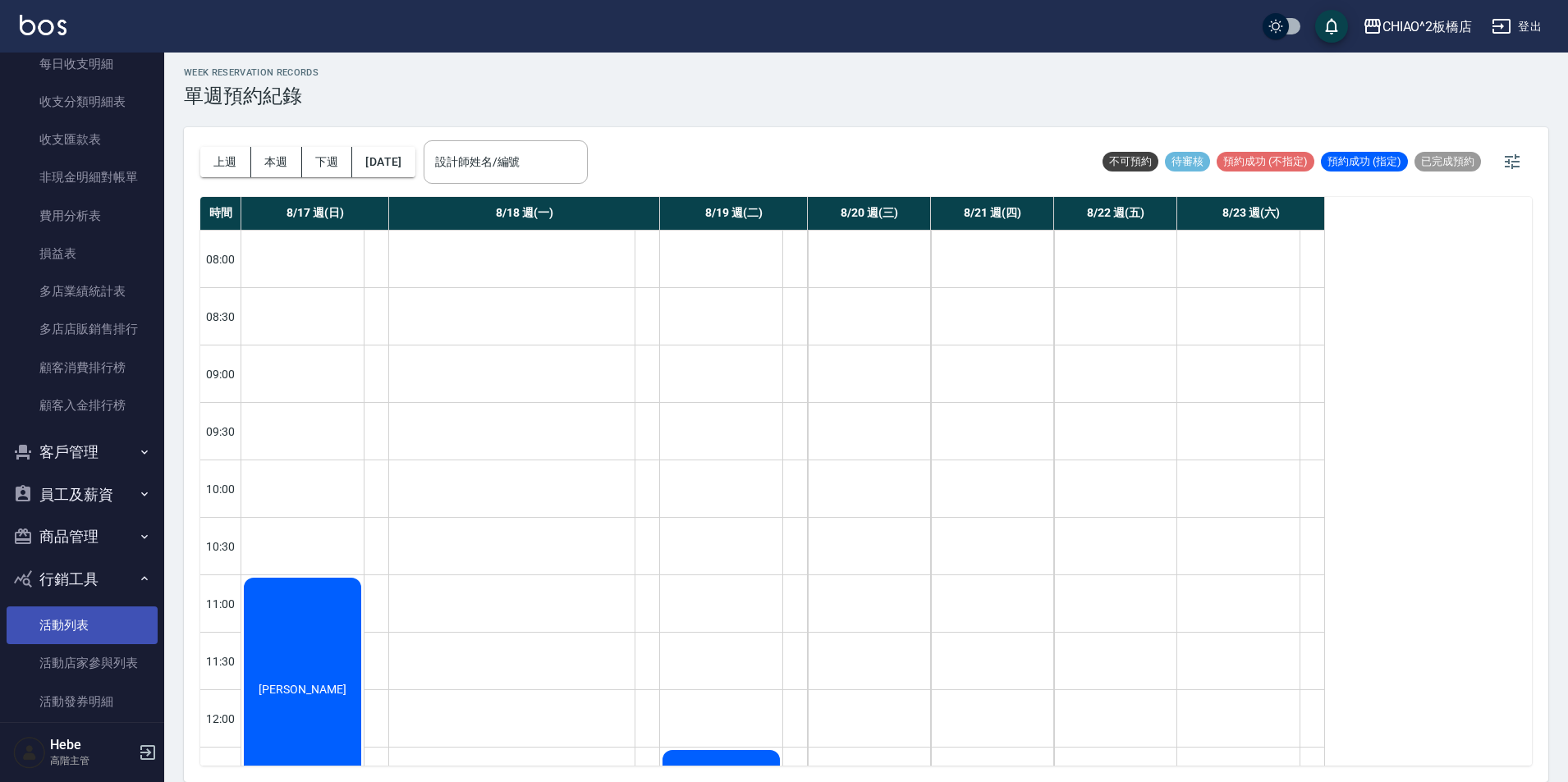
scroll to position [2063, 0]
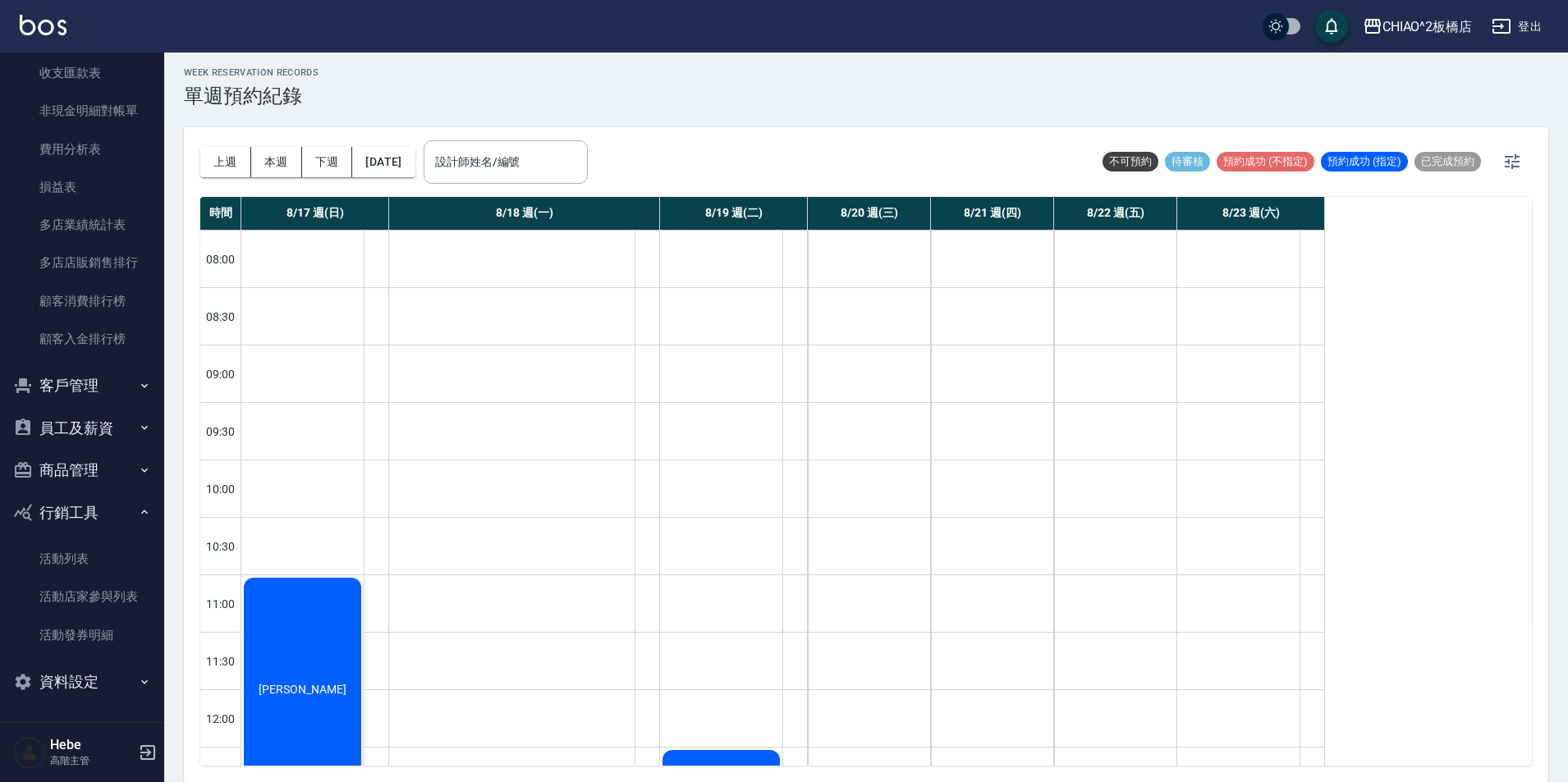
click at [60, 672] on button "資料設定" at bounding box center [82, 682] width 151 height 43
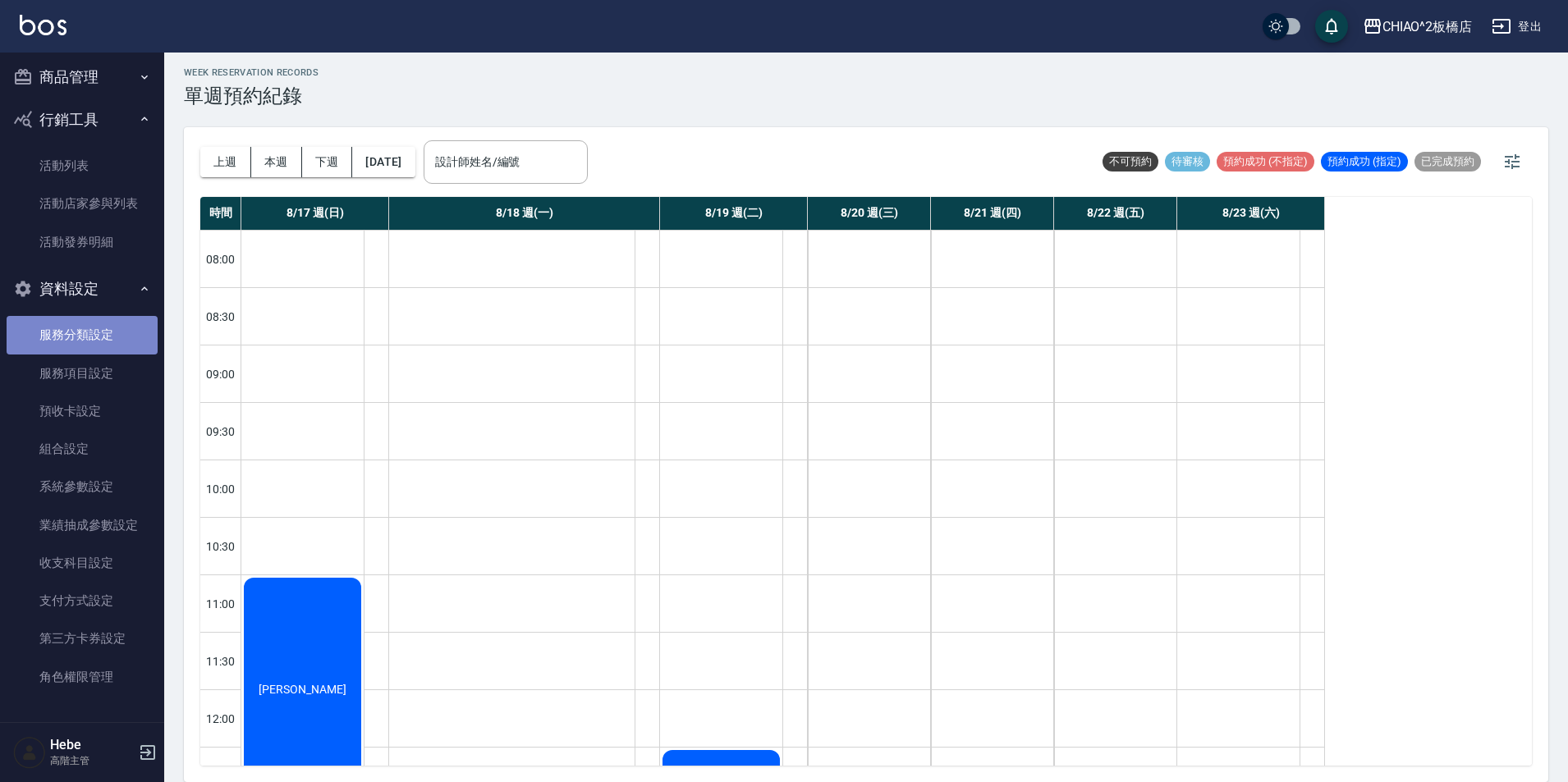
click at [114, 335] on link "服務分類設定" at bounding box center [82, 334] width 151 height 38
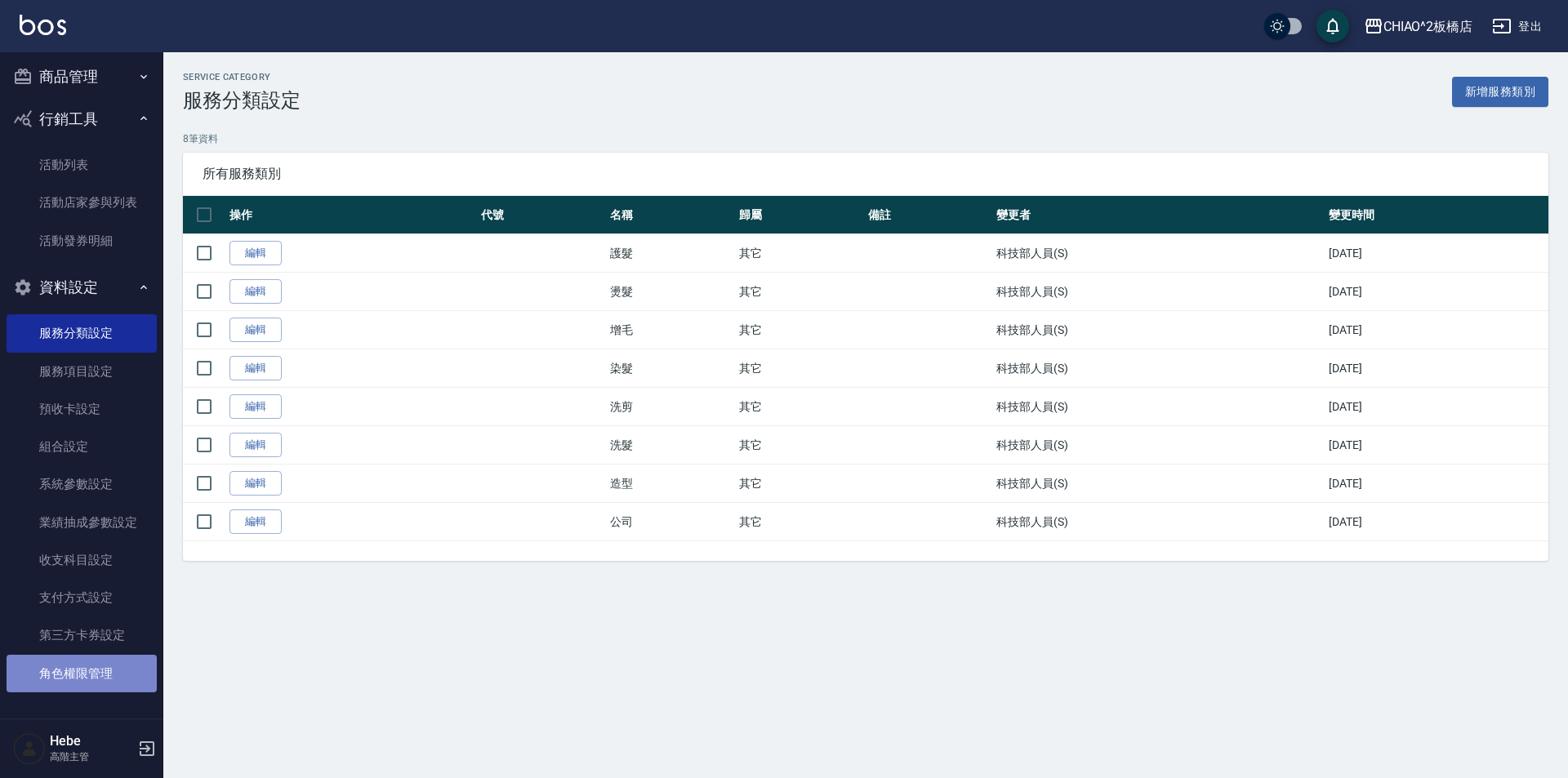
click at [101, 665] on link "角色權限管理" at bounding box center [81, 674] width 150 height 38
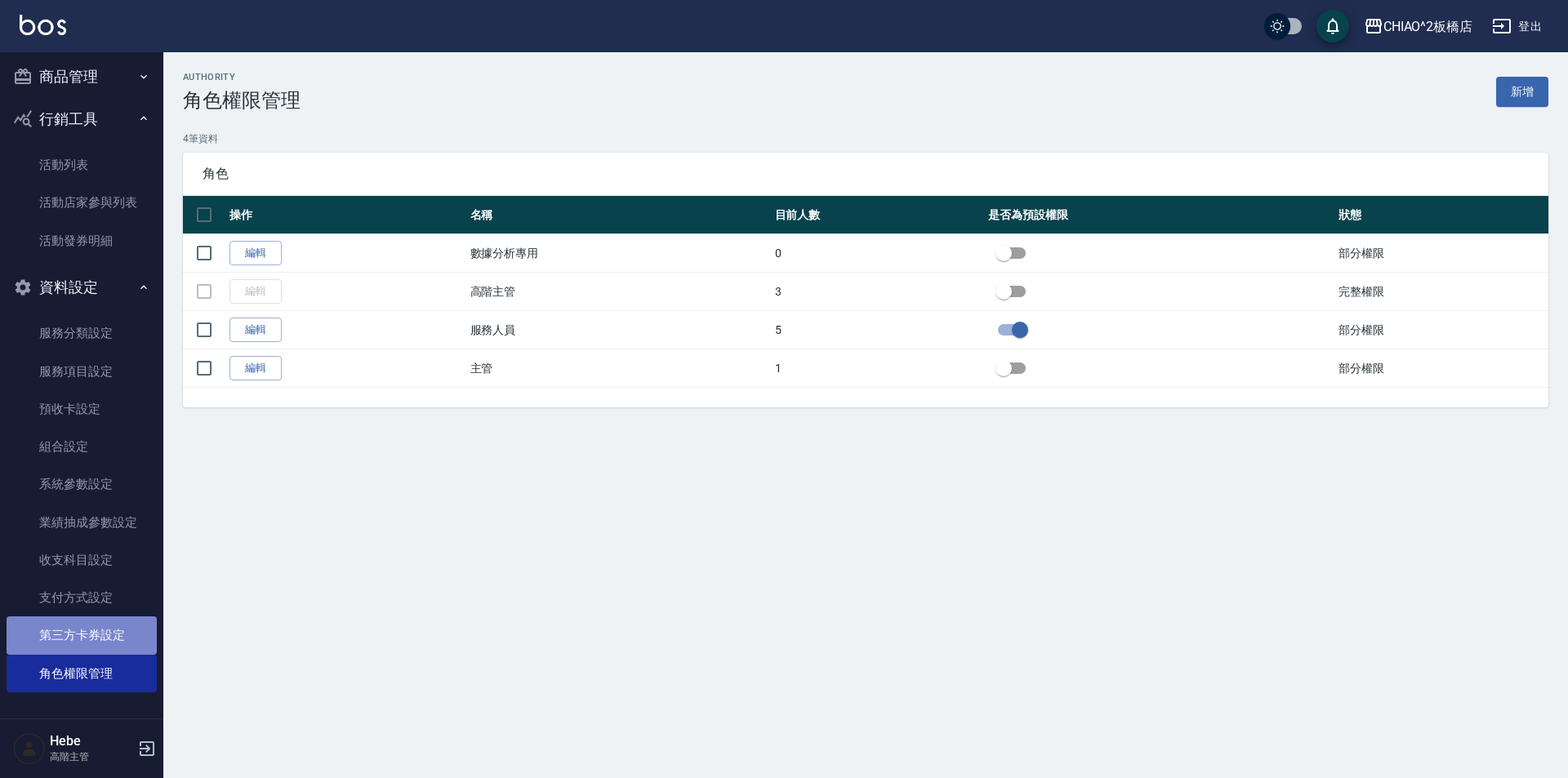
click at [113, 632] on link "第三方卡券設定" at bounding box center [81, 635] width 150 height 38
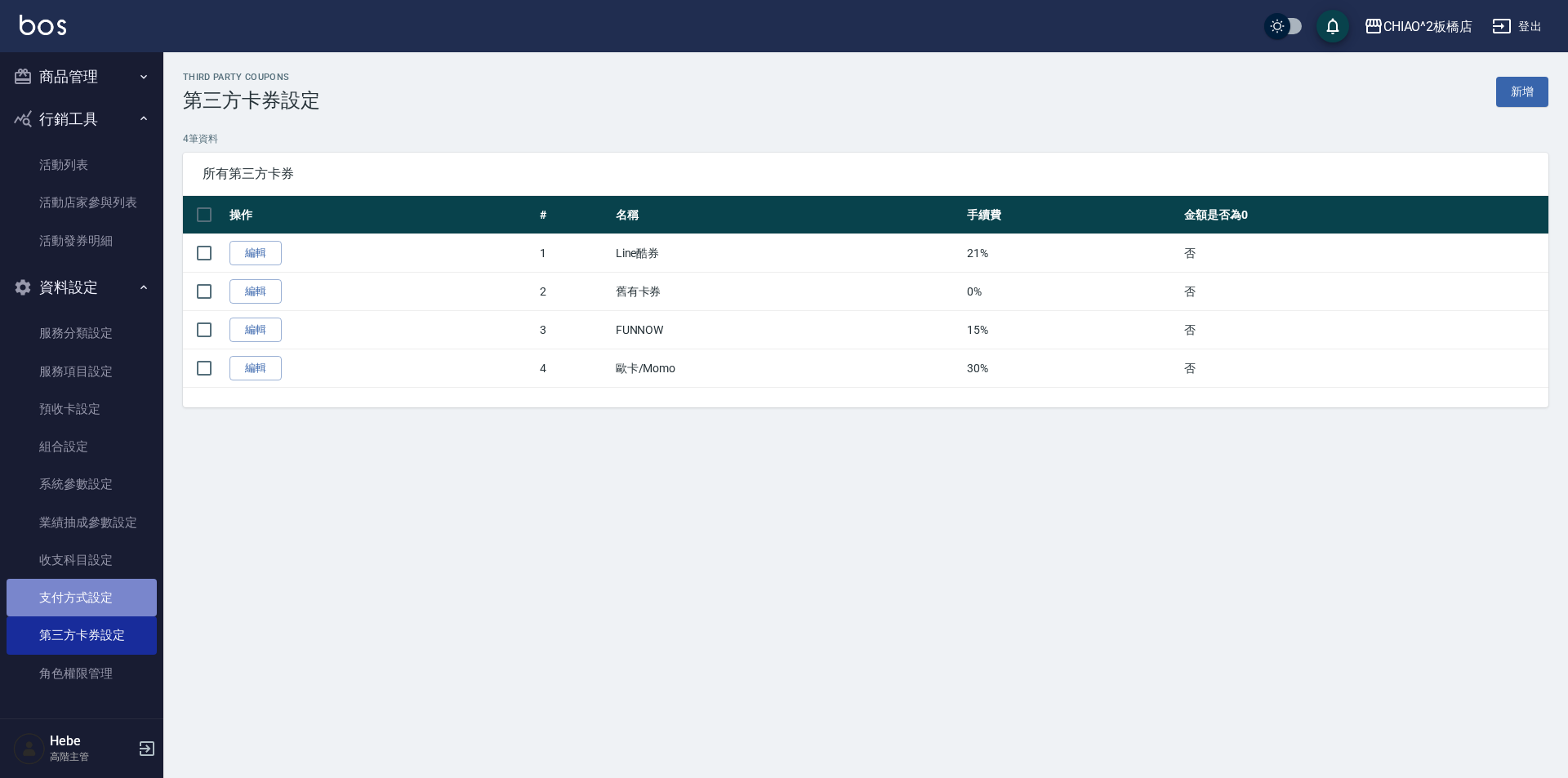
click at [120, 604] on link "支付方式設定" at bounding box center [81, 597] width 150 height 38
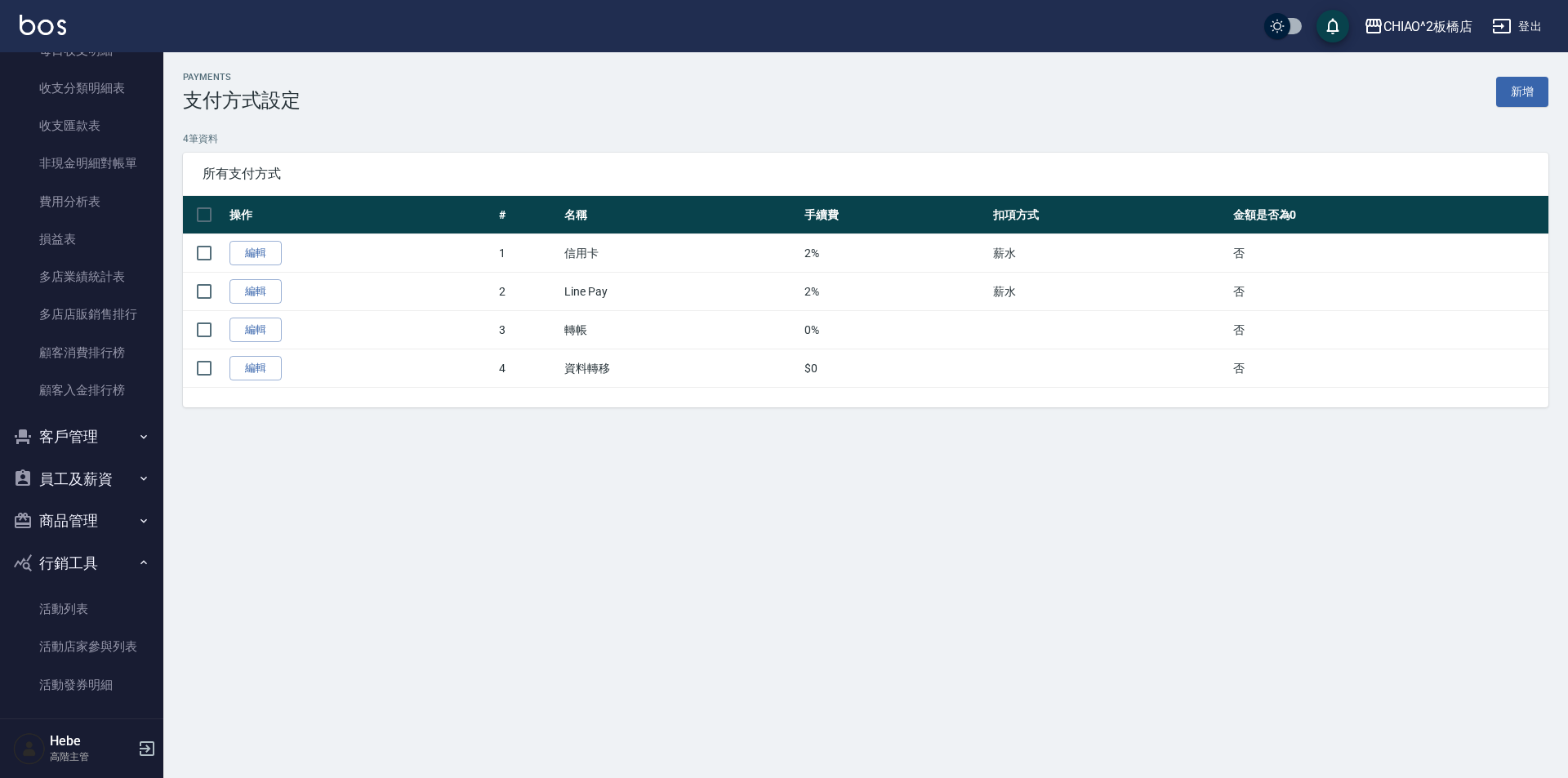
scroll to position [2035, 0]
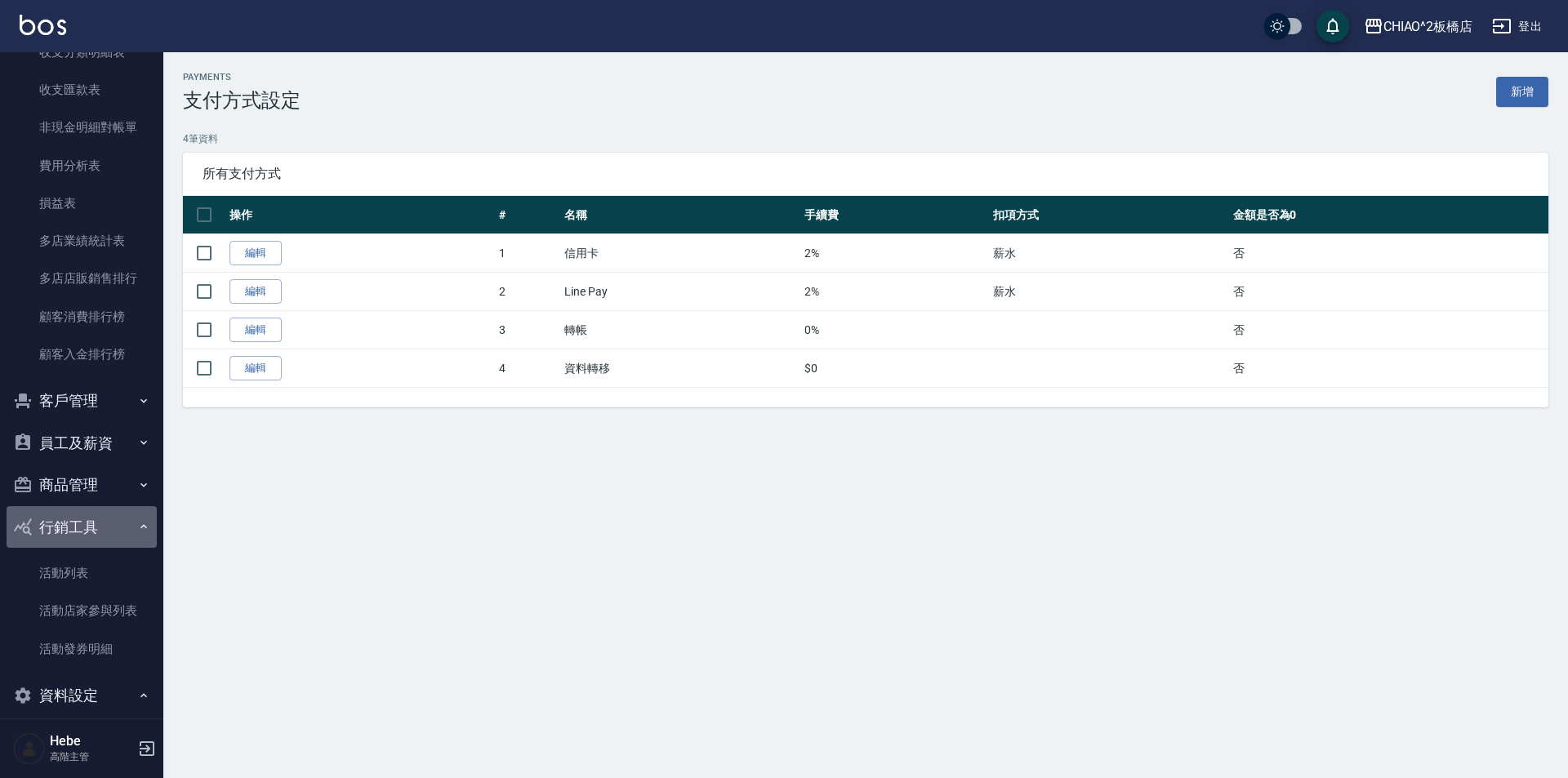
click at [85, 531] on button "行銷工具" at bounding box center [81, 528] width 150 height 43
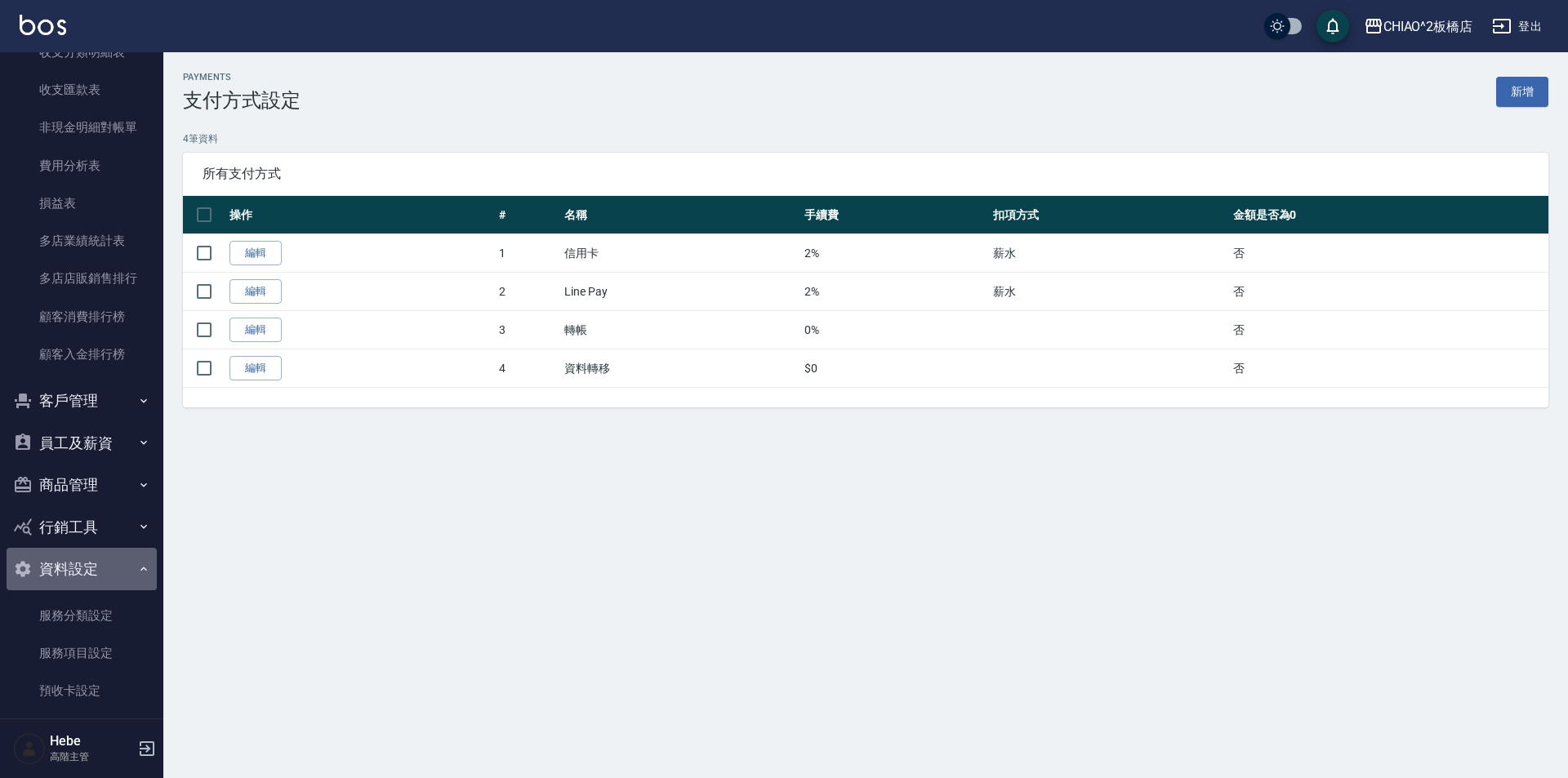
click at [102, 572] on button "資料設定" at bounding box center [81, 569] width 150 height 43
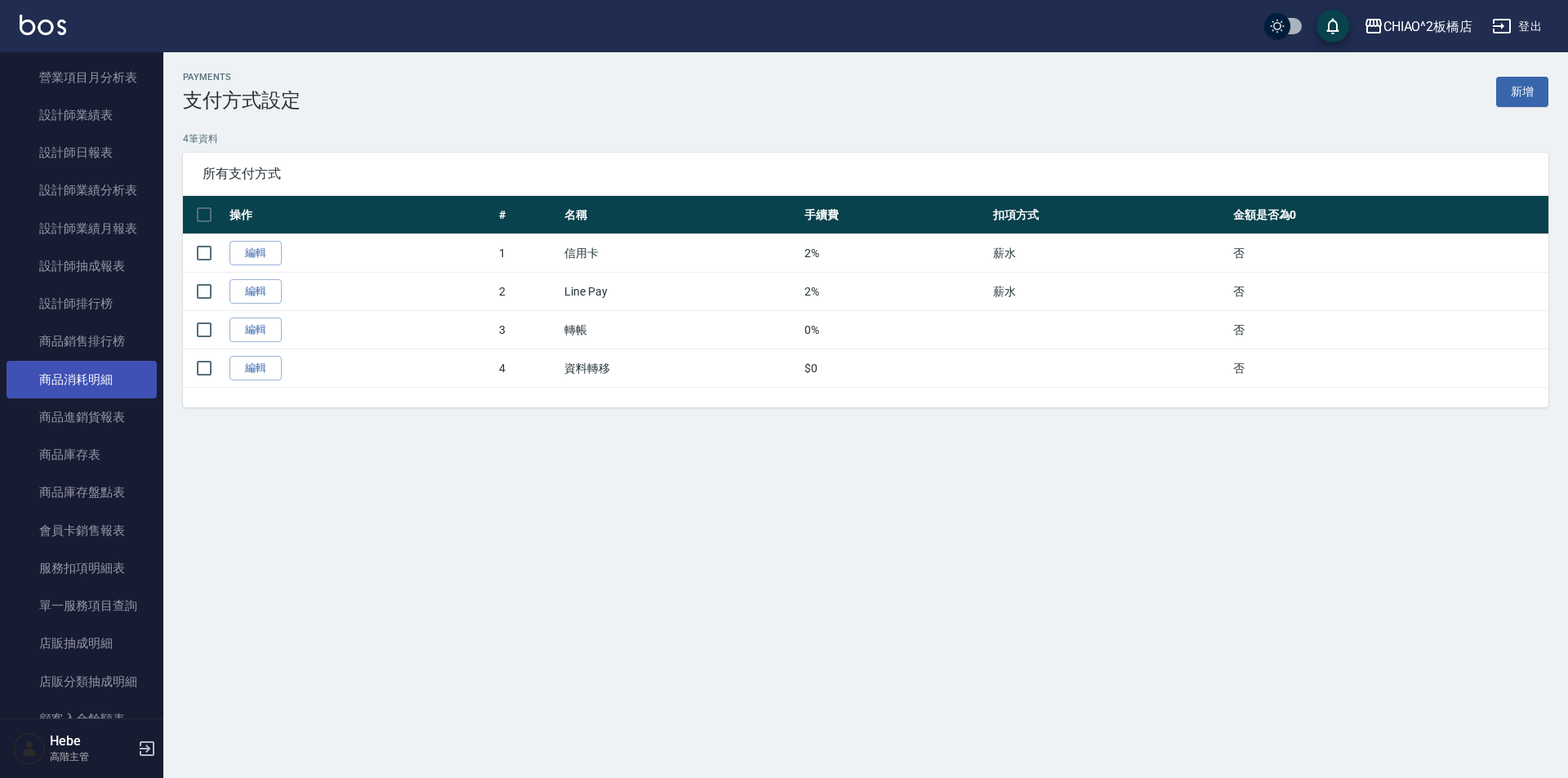
scroll to position [1109, 0]
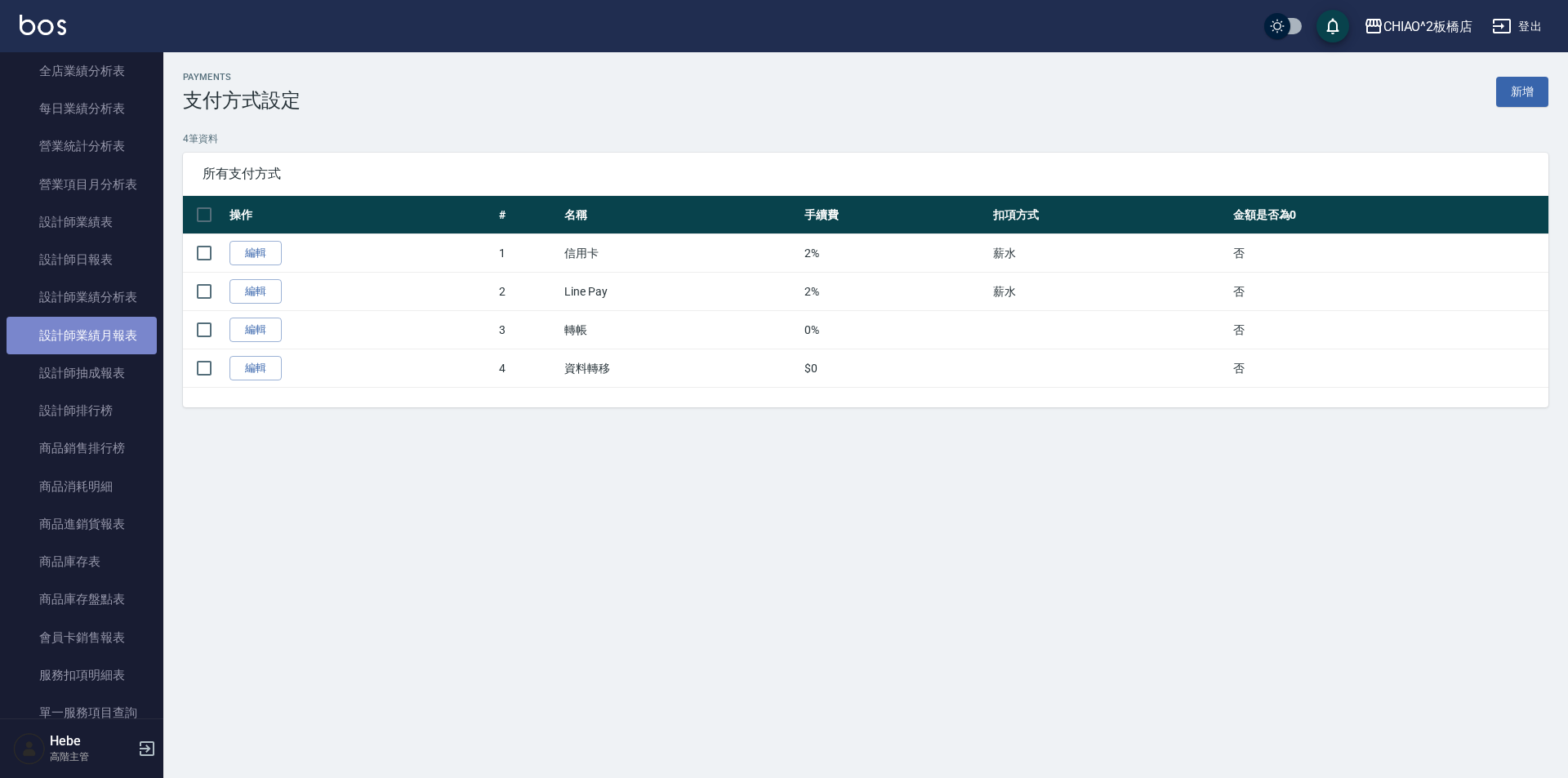
click at [95, 338] on link "設計師業績月報表" at bounding box center [81, 335] width 150 height 38
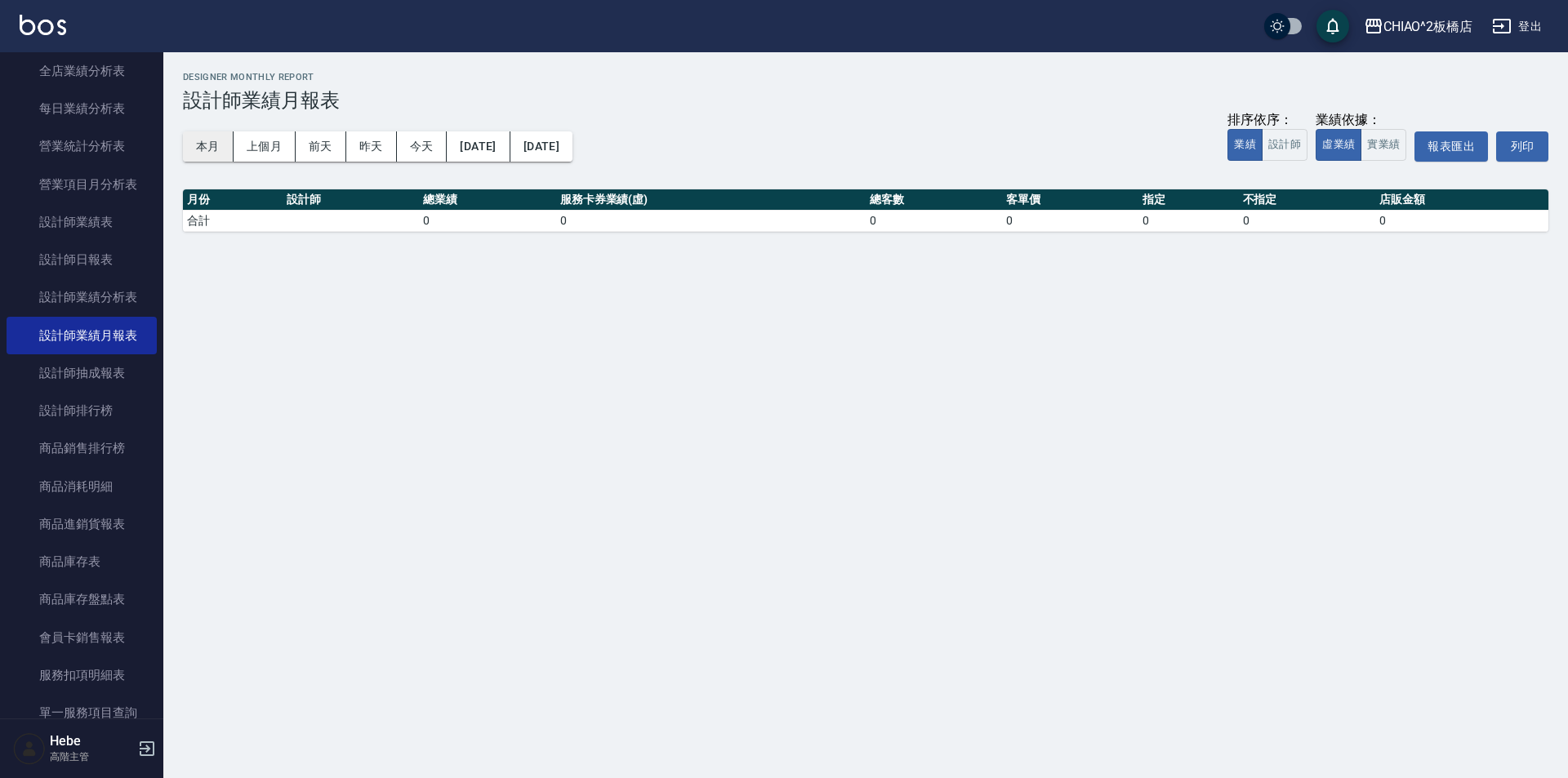
click at [214, 135] on button "本月" at bounding box center [208, 146] width 50 height 30
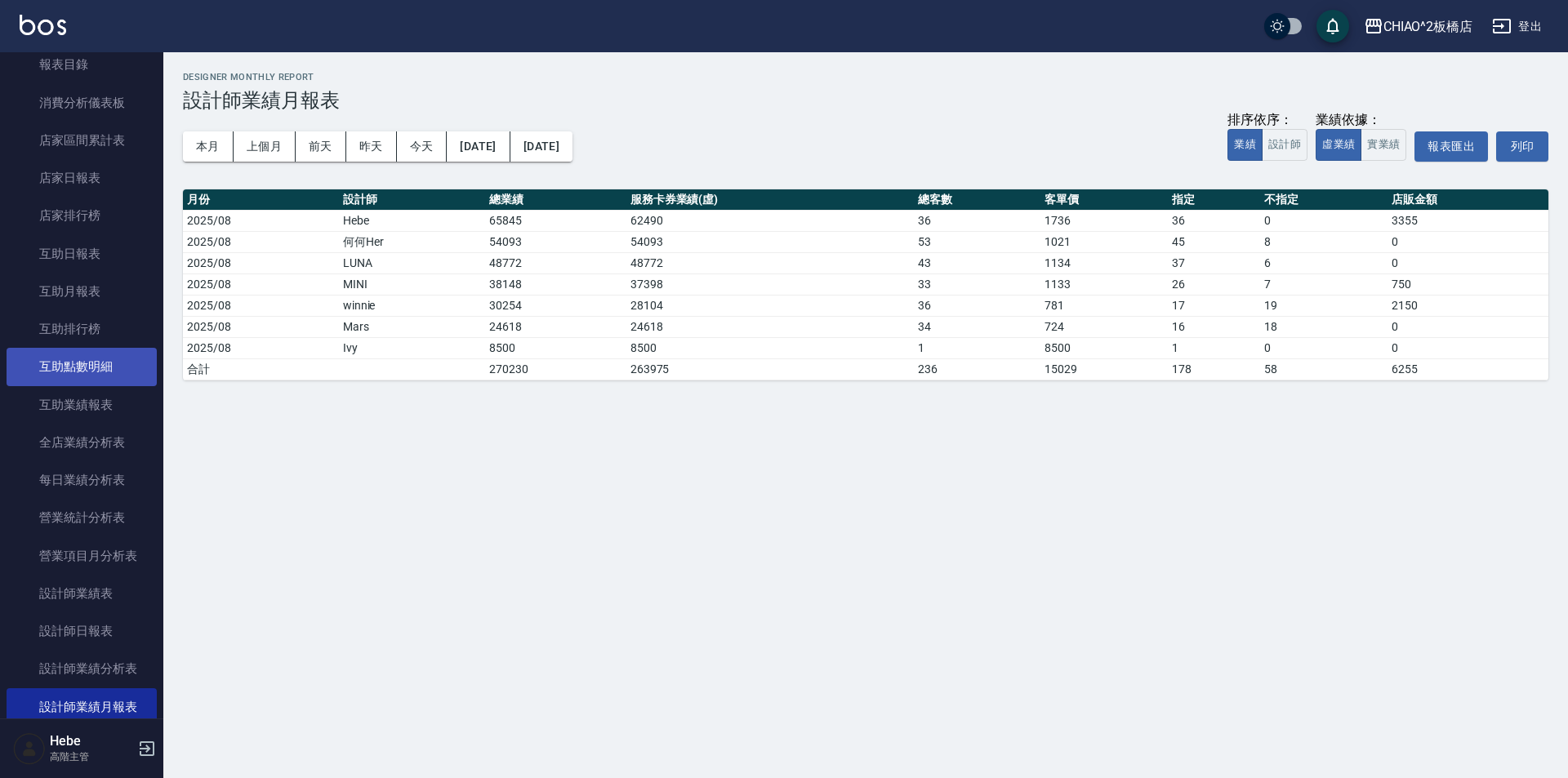
scroll to position [702, 0]
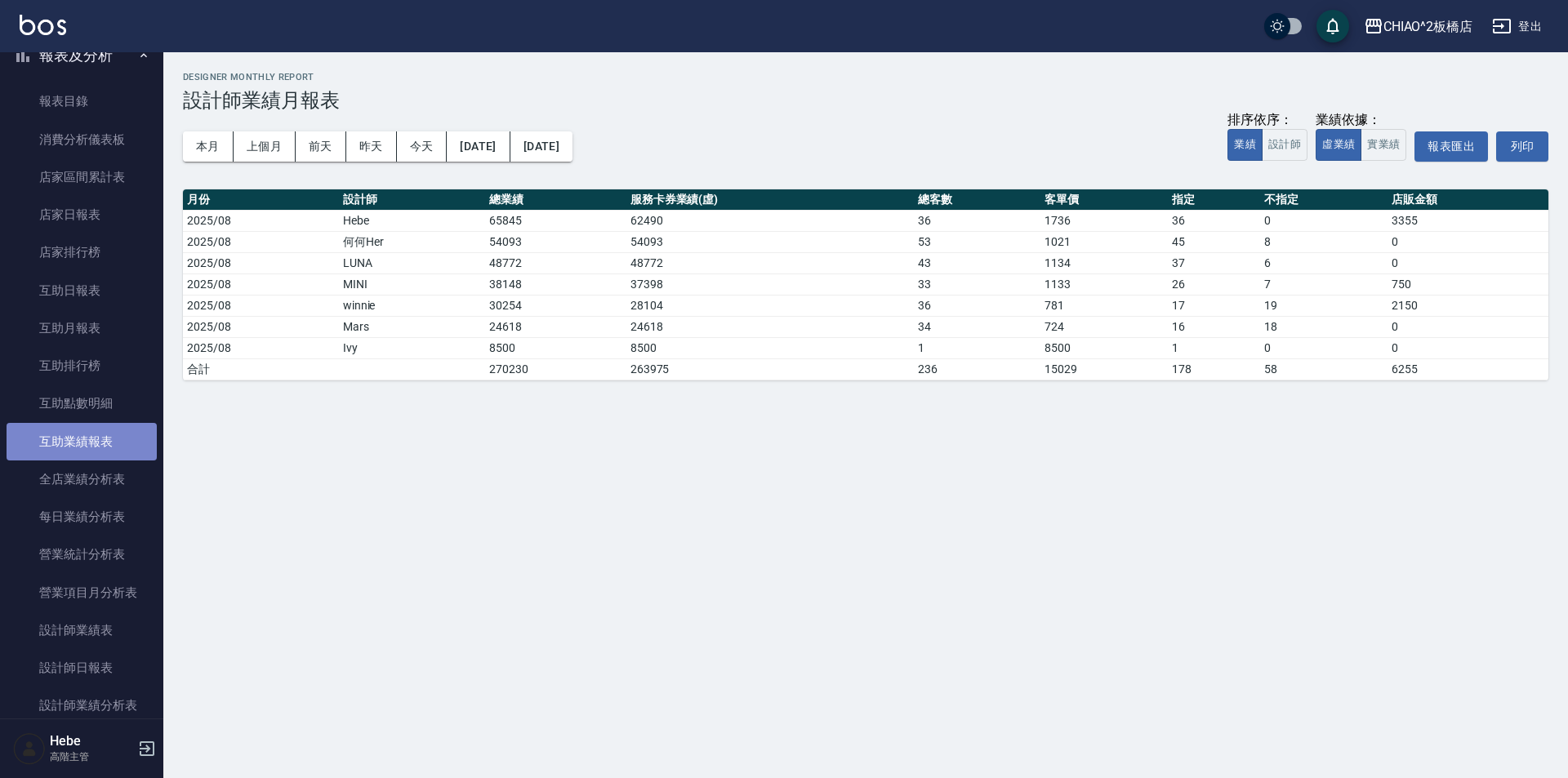
click at [115, 449] on link "互助業績報表" at bounding box center [81, 442] width 150 height 38
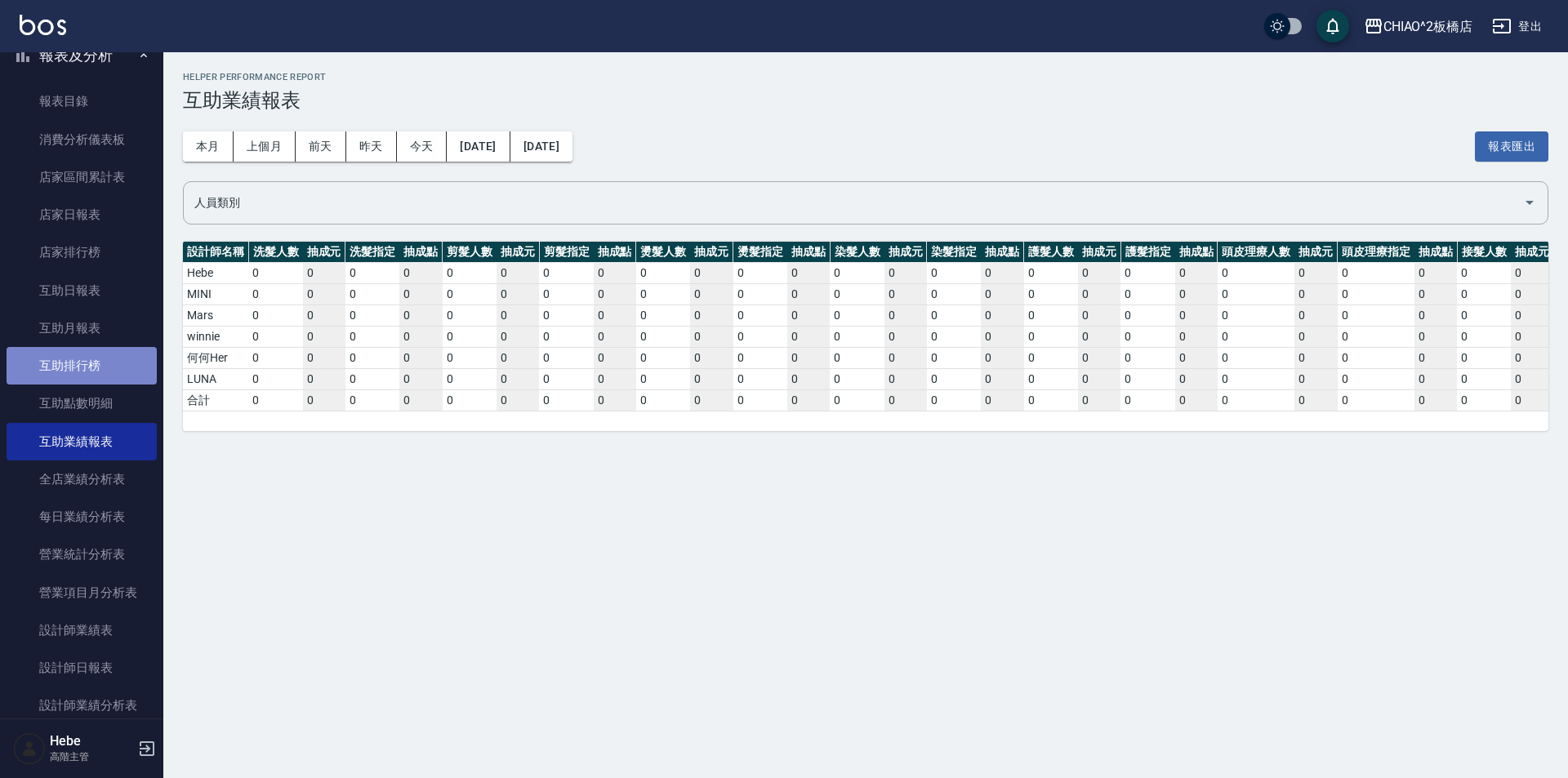
click at [121, 368] on link "互助排行榜" at bounding box center [81, 365] width 150 height 38
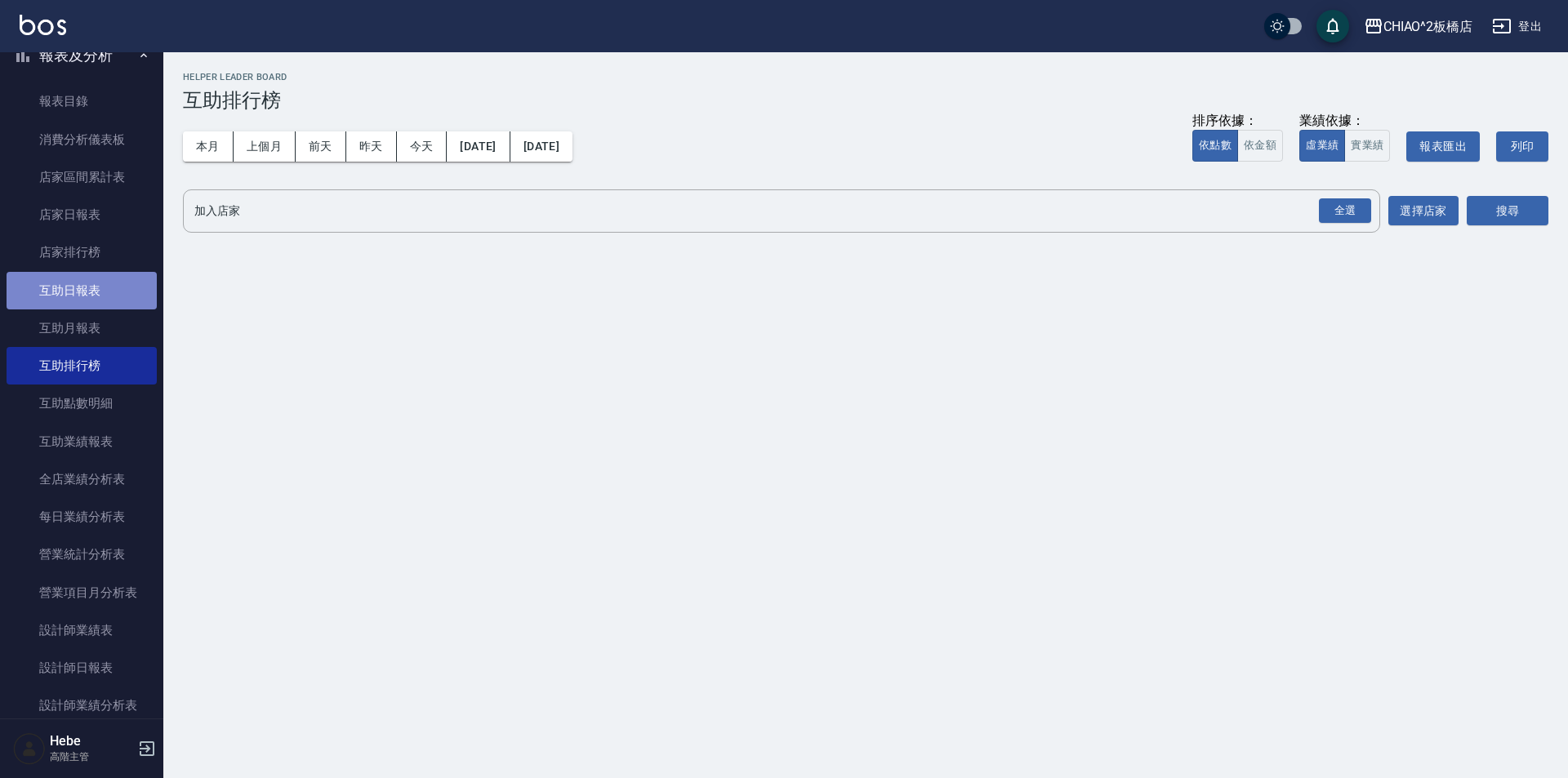
click at [120, 302] on link "互助日報表" at bounding box center [81, 290] width 150 height 38
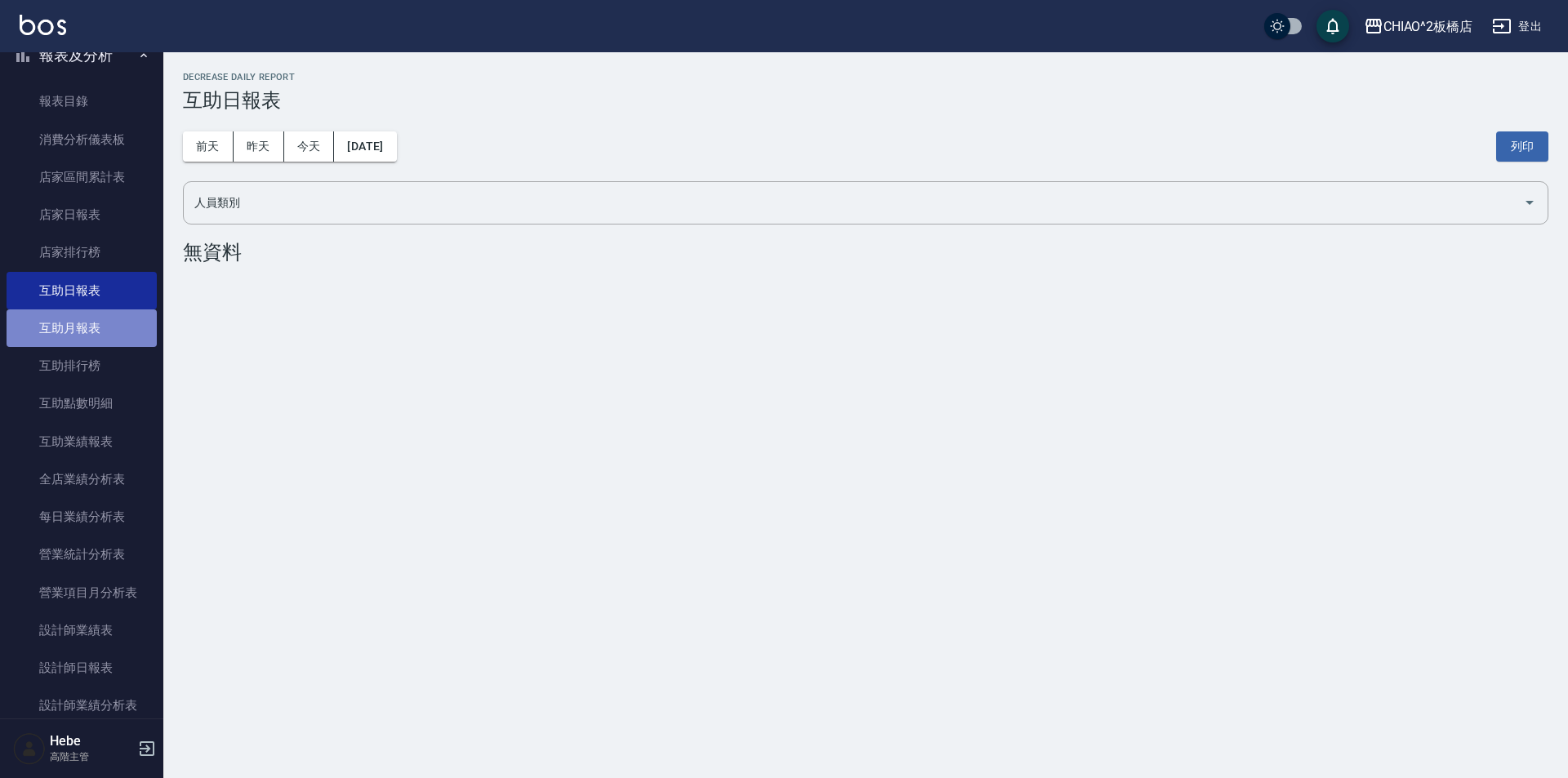
click at [123, 333] on link "互助月報表" at bounding box center [81, 328] width 150 height 38
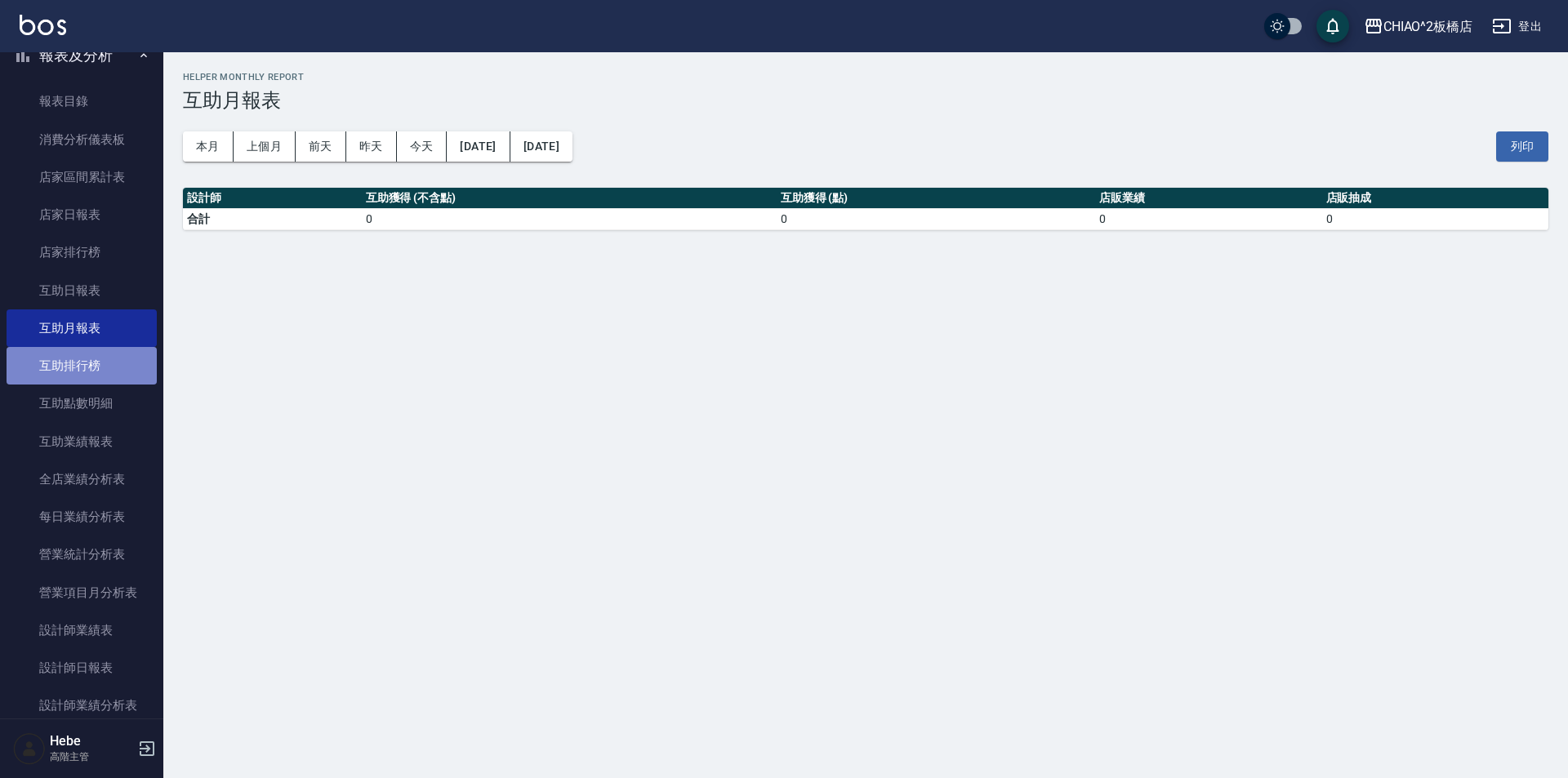
click at [118, 361] on link "互助排行榜" at bounding box center [81, 365] width 150 height 38
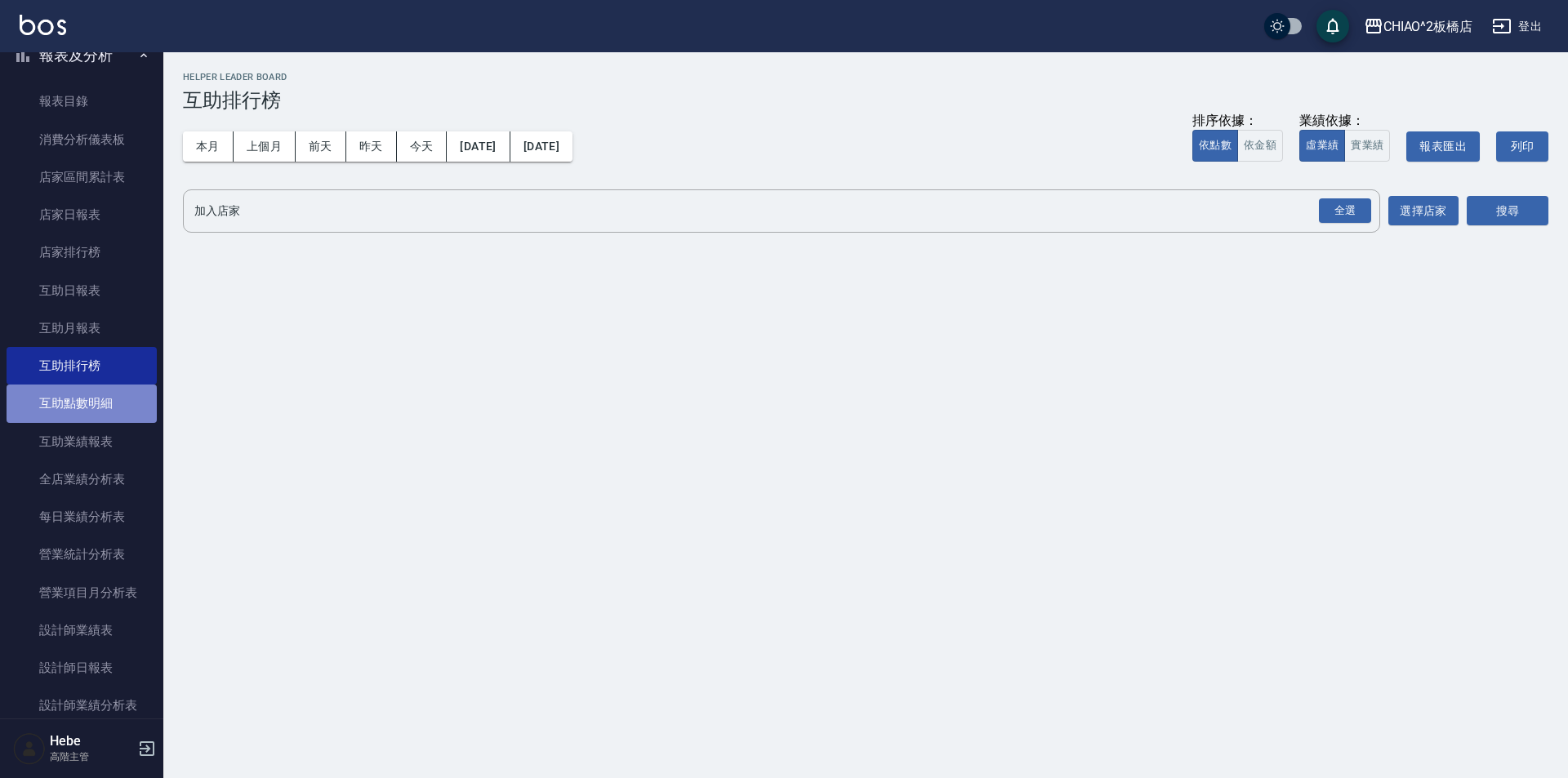
click at [114, 393] on link "互助點數明細" at bounding box center [81, 403] width 150 height 38
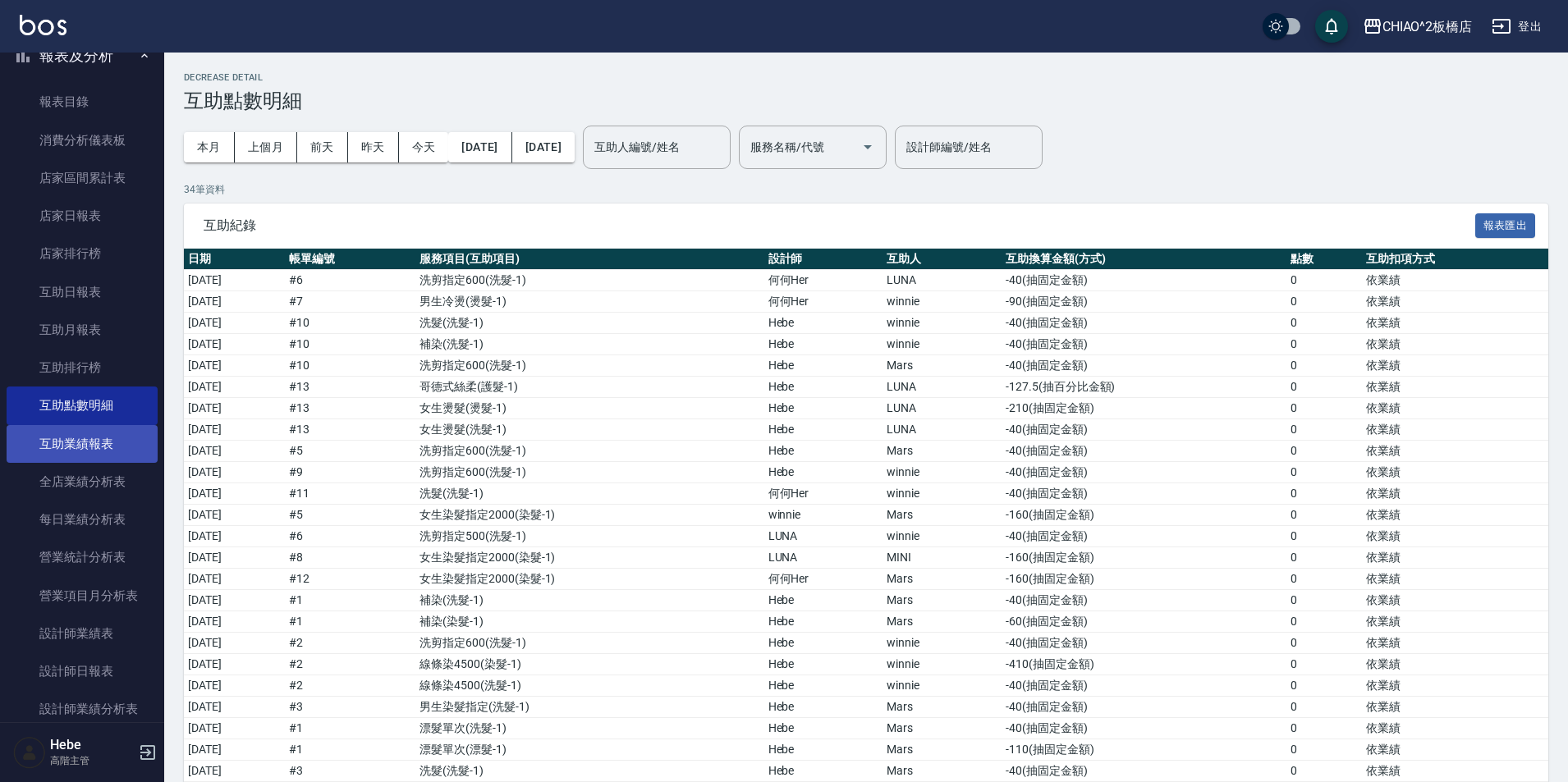
click at [104, 452] on link "互助業績報表" at bounding box center [82, 444] width 151 height 38
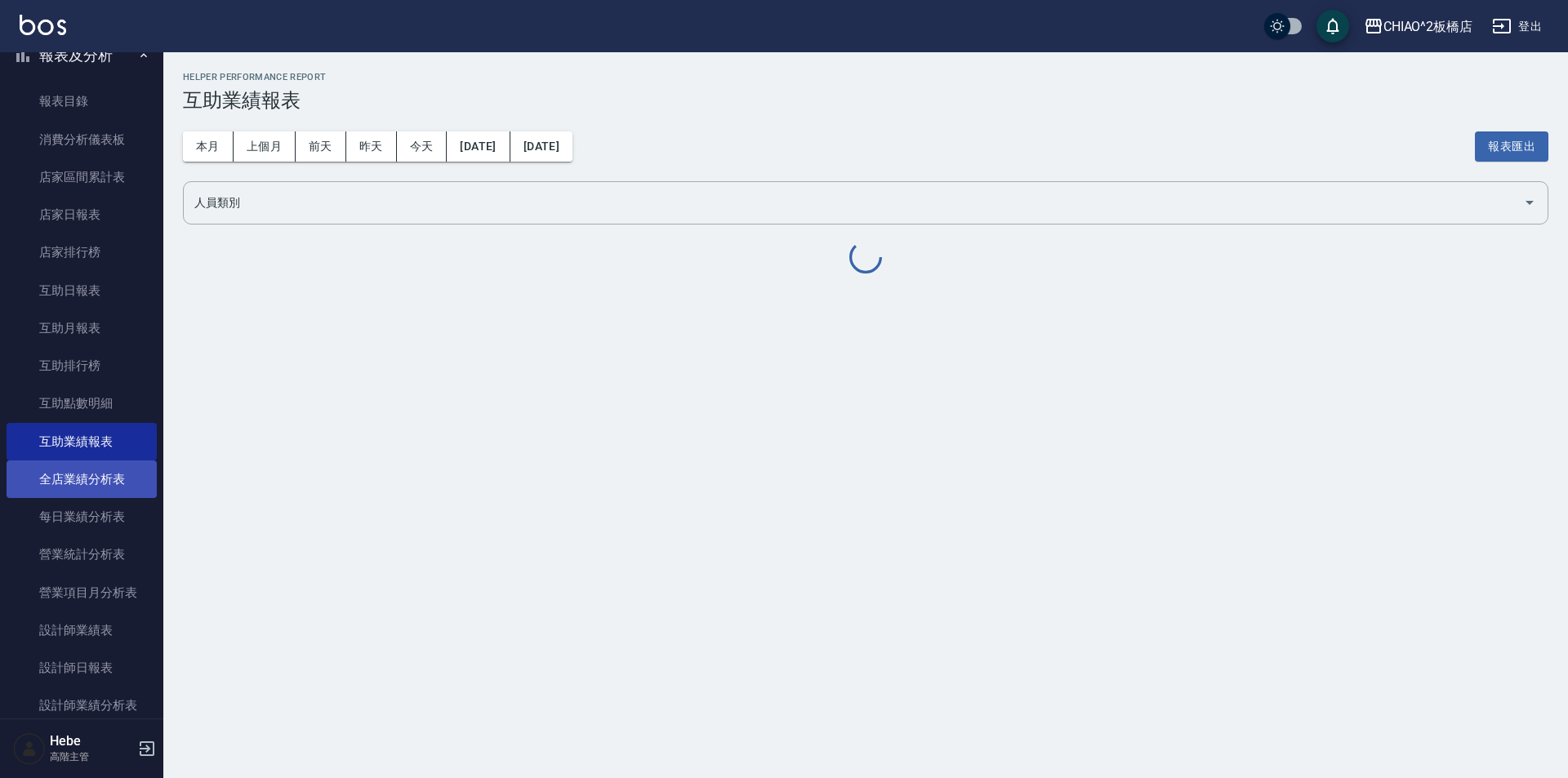
click at [100, 475] on link "全店業績分析表" at bounding box center [81, 479] width 150 height 38
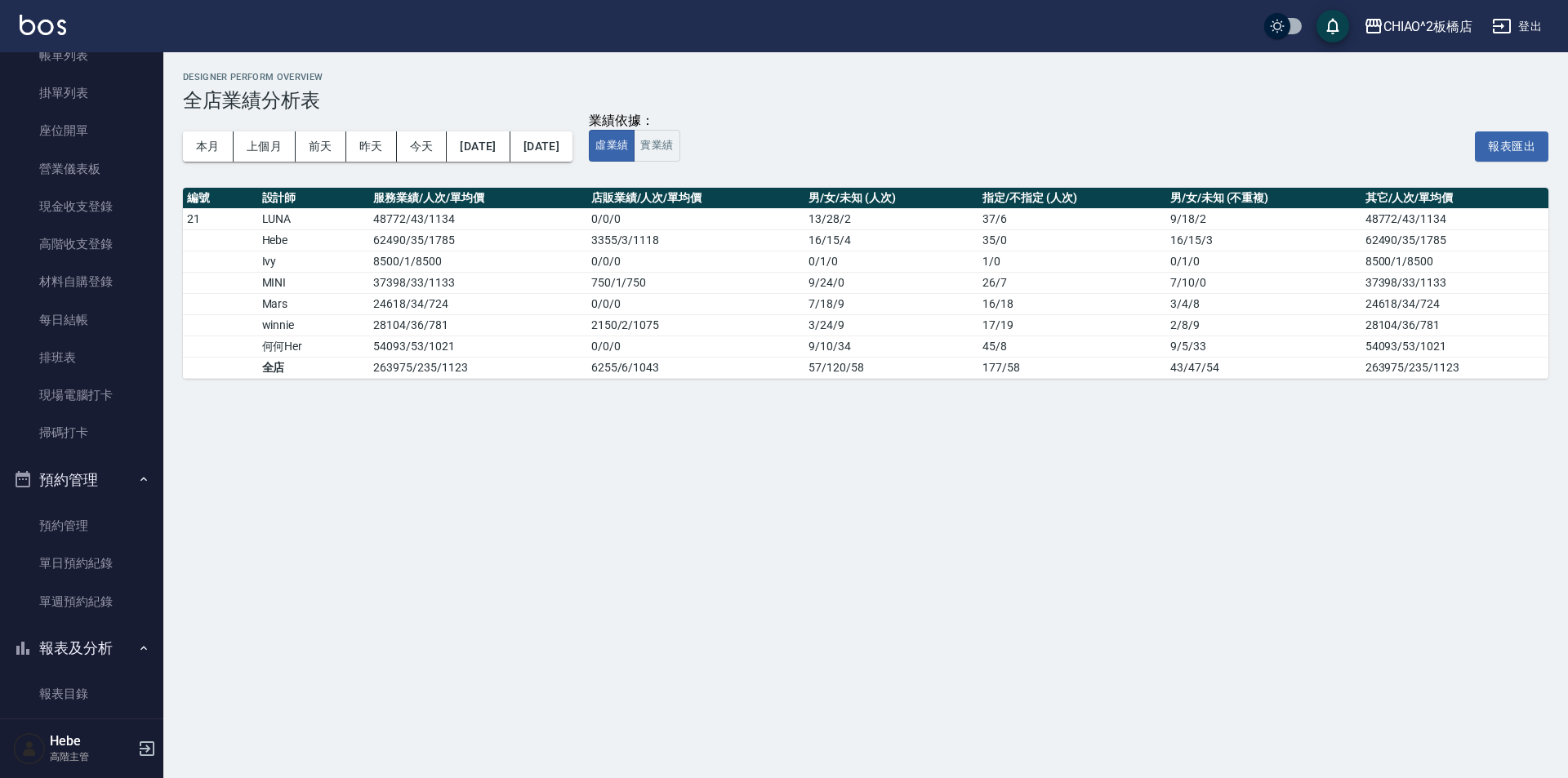
scroll to position [245, 0]
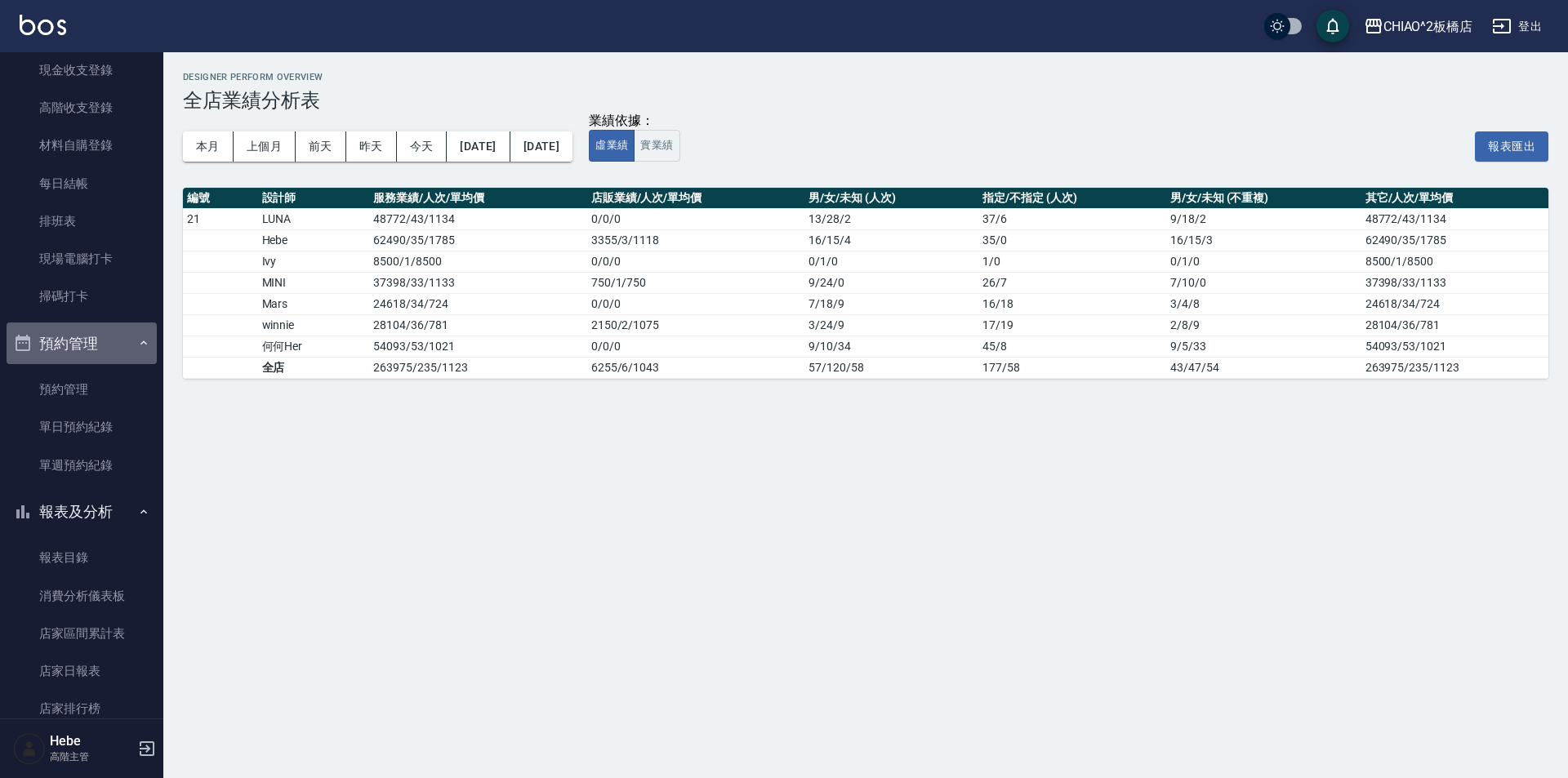
click at [85, 353] on button "預約管理" at bounding box center [81, 344] width 150 height 43
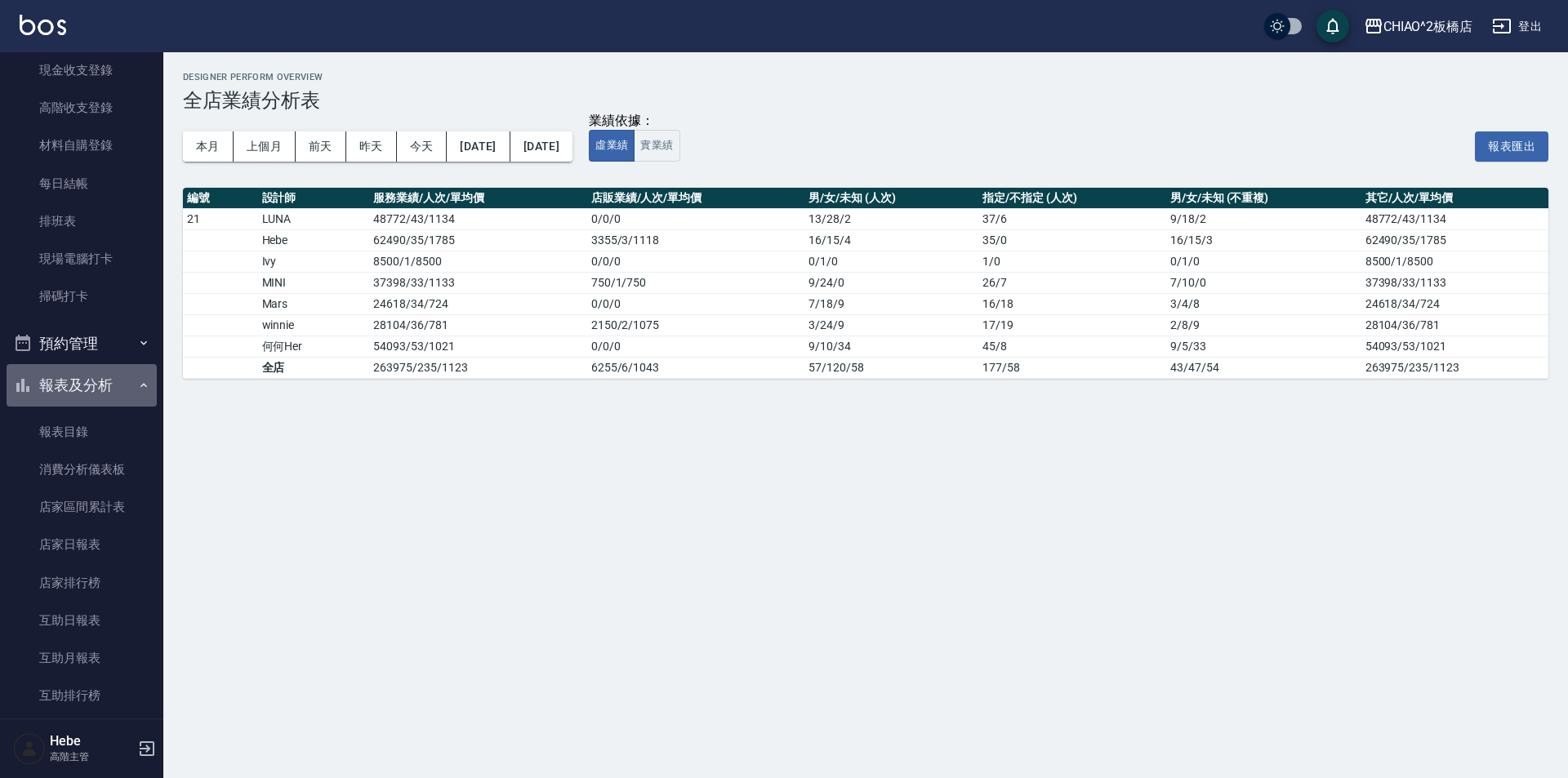
click at [92, 386] on button "報表及分析" at bounding box center [81, 386] width 150 height 43
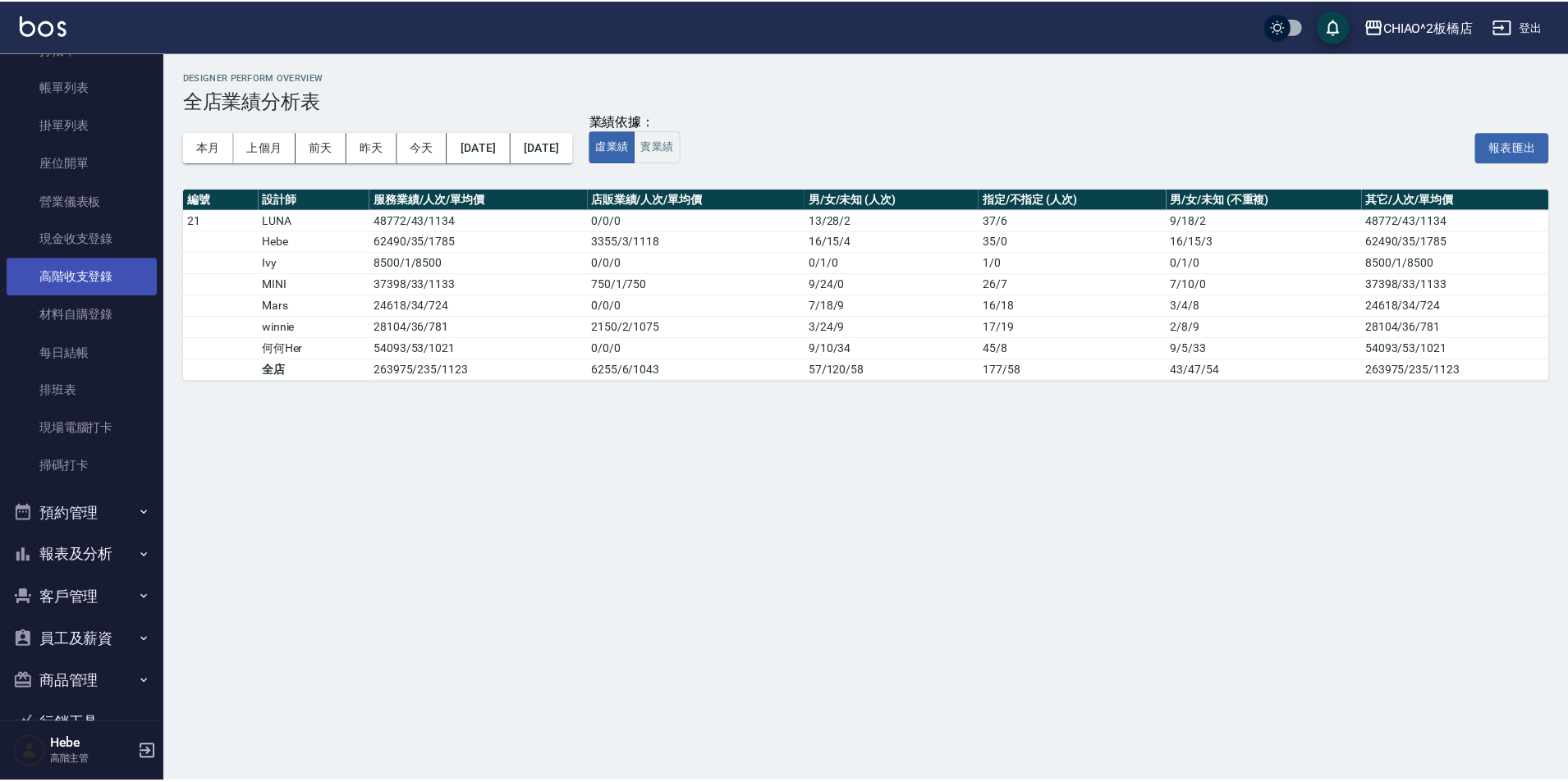
scroll to position [0, 0]
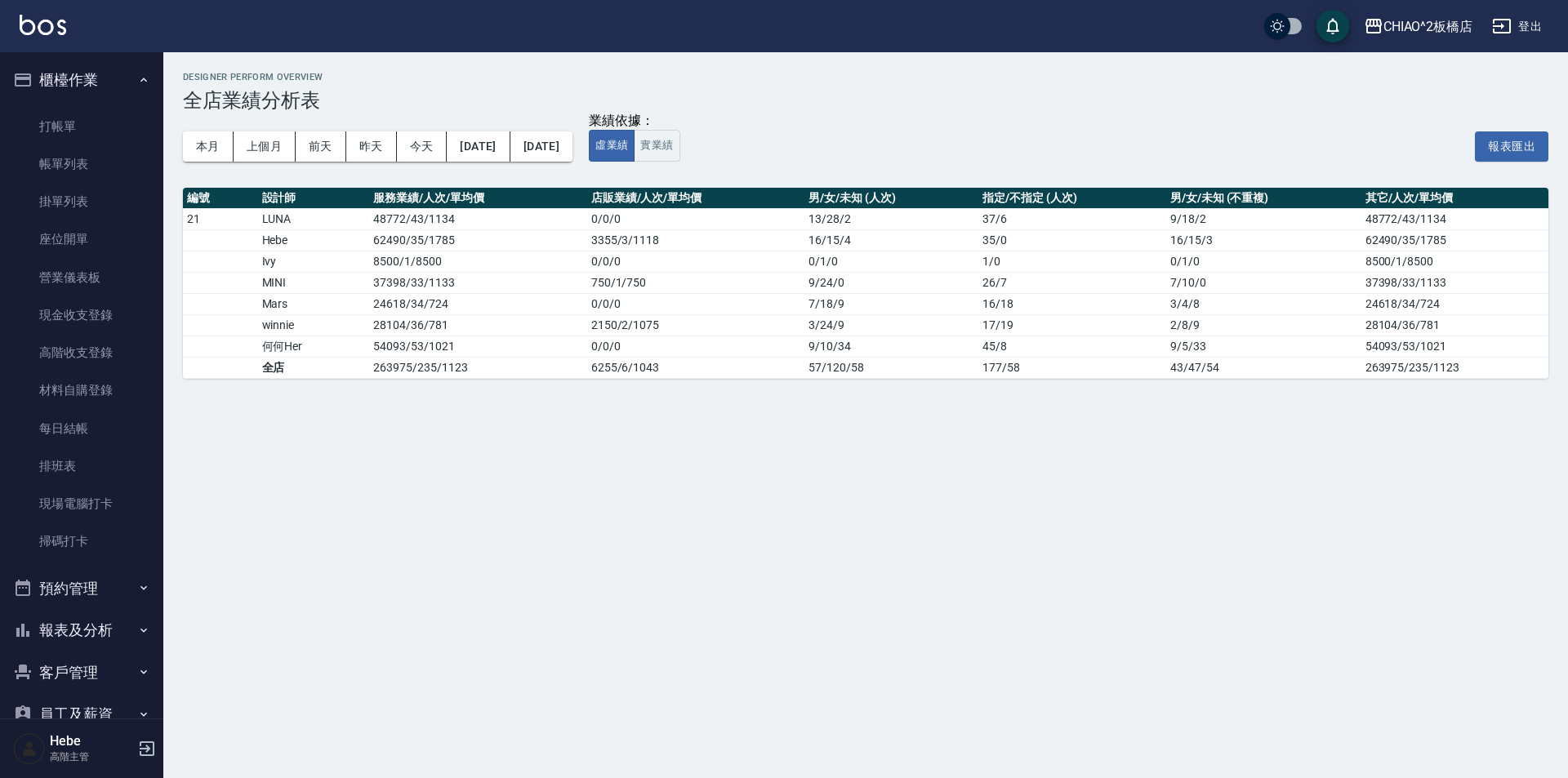
click at [96, 84] on button "櫃檯作業" at bounding box center [81, 80] width 150 height 43
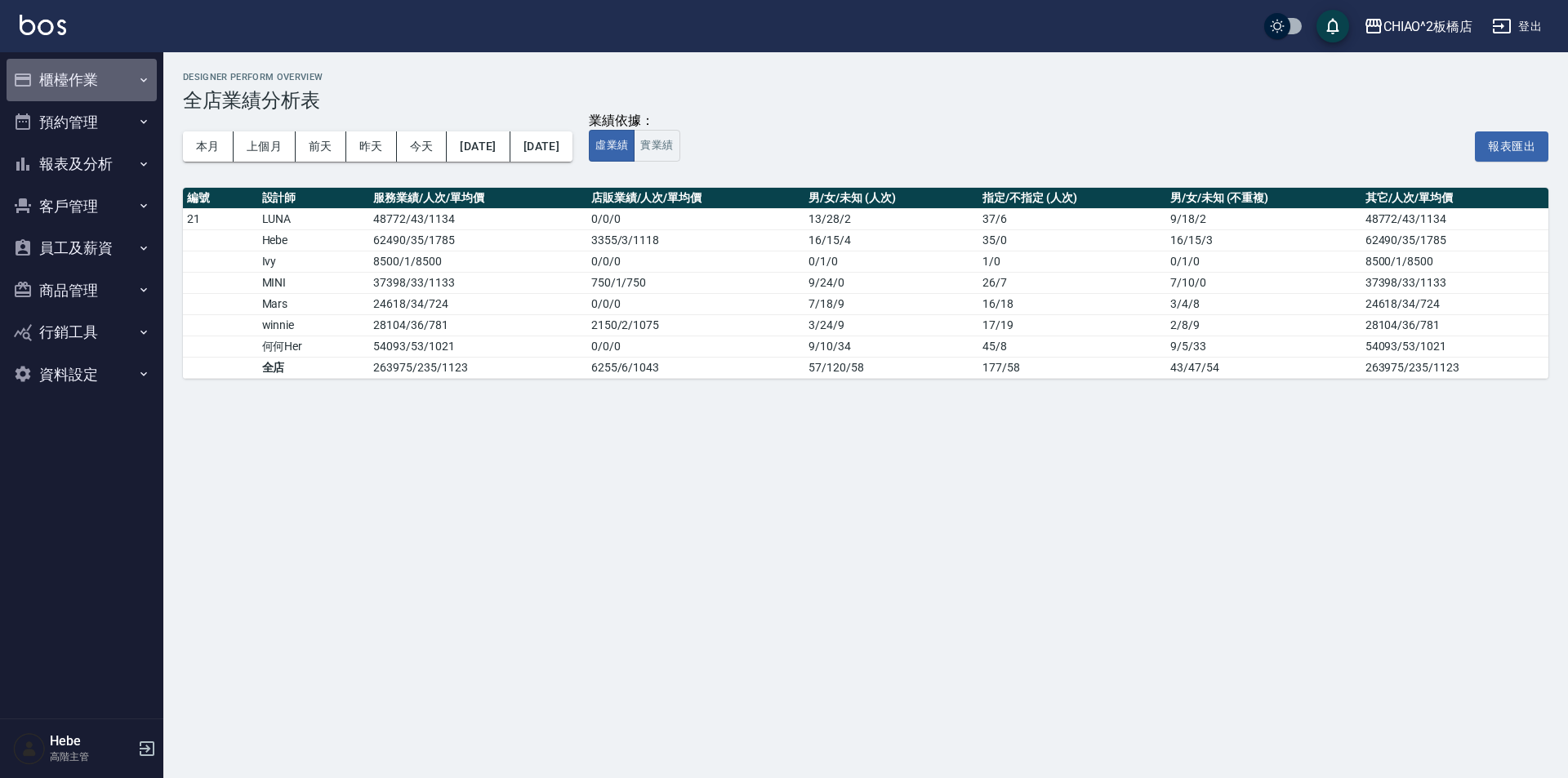
click at [71, 75] on button "櫃檯作業" at bounding box center [81, 80] width 150 height 43
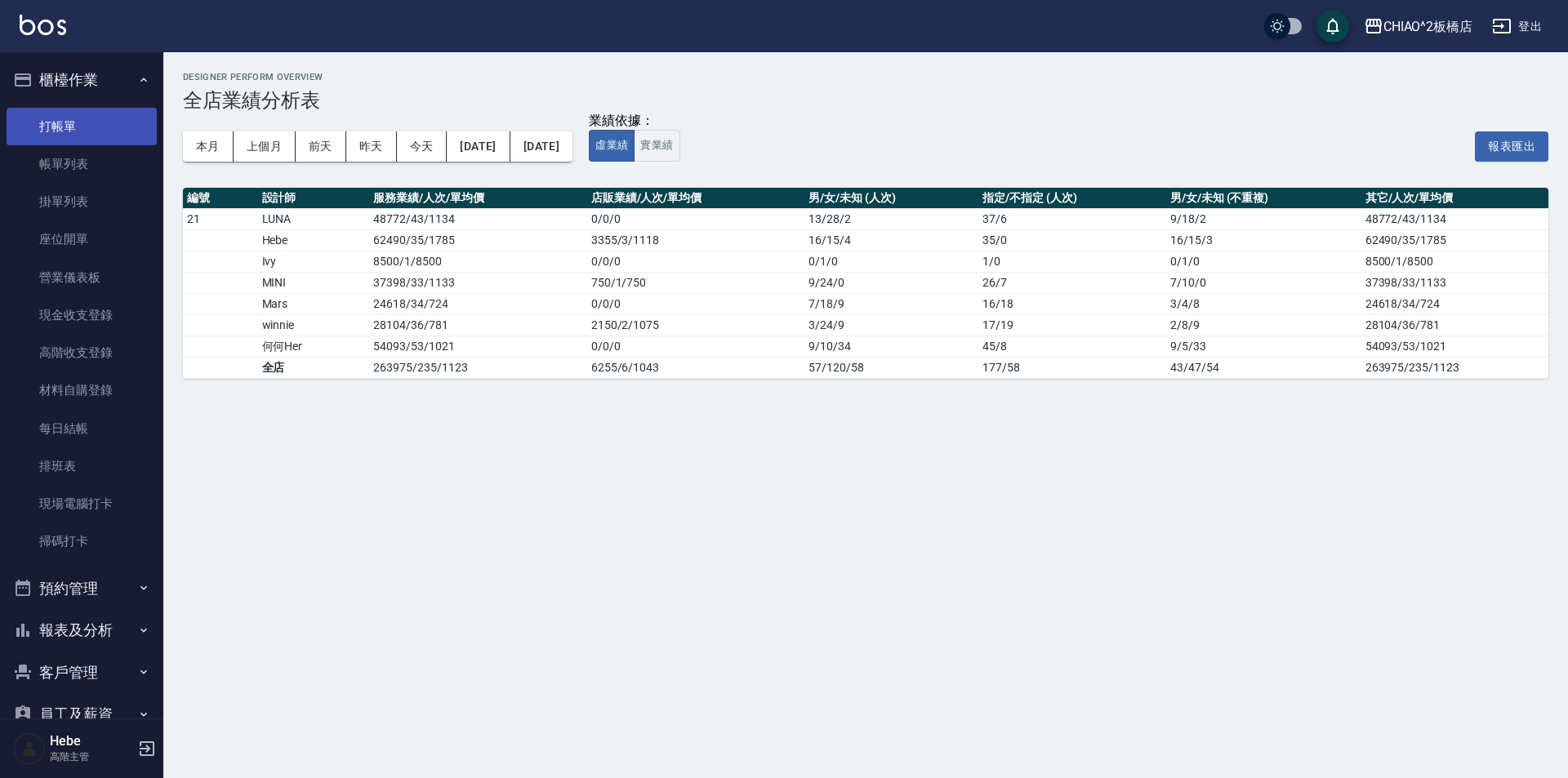
click at [80, 126] on link "打帳單" at bounding box center [81, 127] width 150 height 38
